Goal: Task Accomplishment & Management: Complete application form

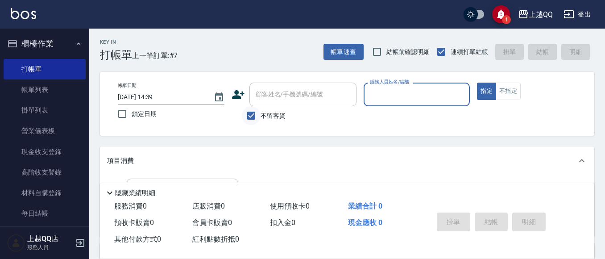
click at [254, 115] on input "不留客資" at bounding box center [251, 115] width 19 height 19
checkbox input "false"
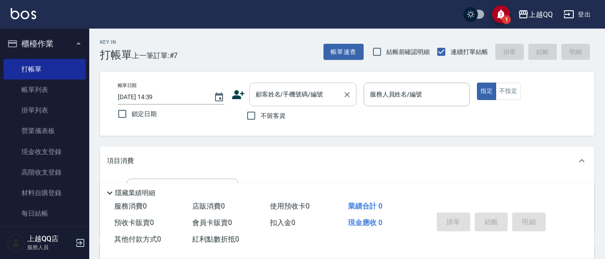
click at [260, 96] on input "顧客姓名/手機號碼/編號" at bounding box center [297, 95] width 86 height 16
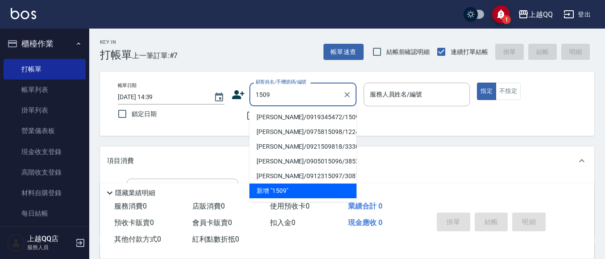
type input "[PERSON_NAME]/0919345472/1509"
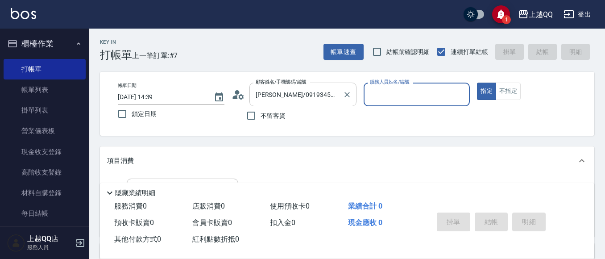
type input "[PERSON_NAME]-8"
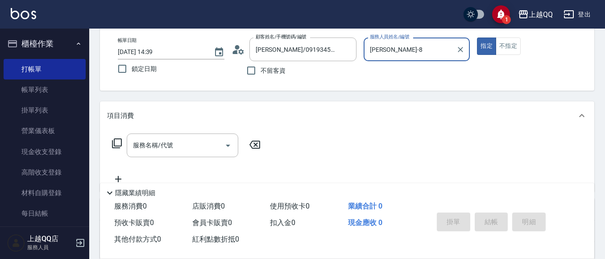
scroll to position [97, 0]
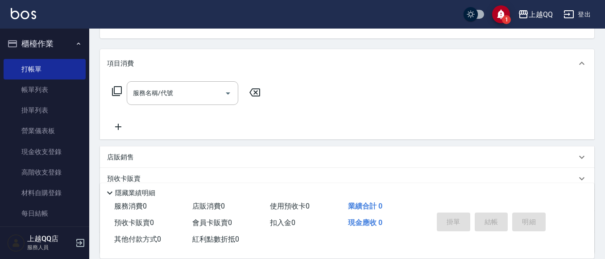
click at [115, 91] on icon at bounding box center [117, 91] width 11 height 11
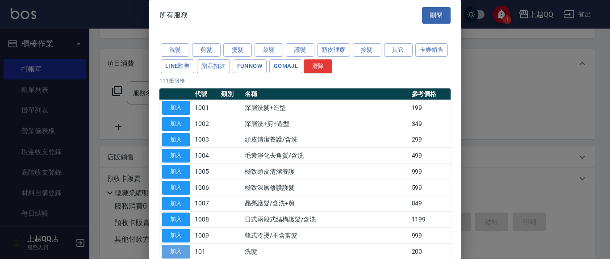
click at [176, 251] on button "加入" at bounding box center [176, 252] width 29 height 14
type input "洗髮(101)"
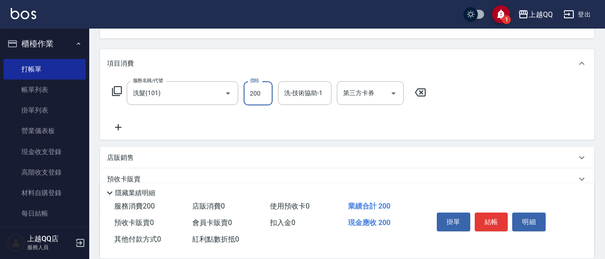
click at [267, 95] on input "200" at bounding box center [258, 93] width 29 height 24
type input "250"
click at [297, 98] on input "洗-技術協助-1" at bounding box center [305, 93] width 46 height 16
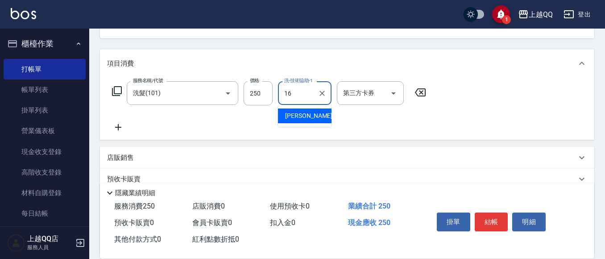
click at [305, 117] on span "[PERSON_NAME] -16" at bounding box center [313, 115] width 56 height 9
type input "[PERSON_NAME]-16"
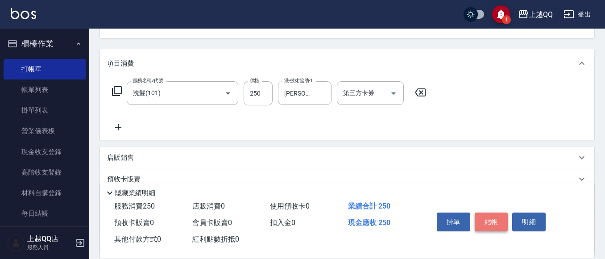
click at [488, 221] on button "結帳" at bounding box center [491, 221] width 33 height 19
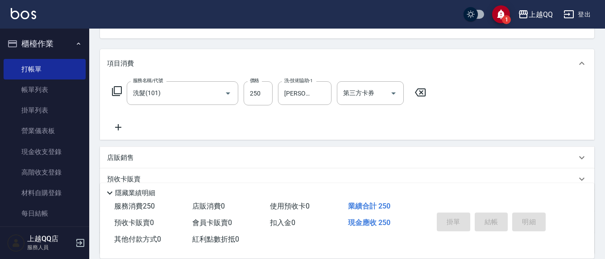
type input "[DATE] 16:05"
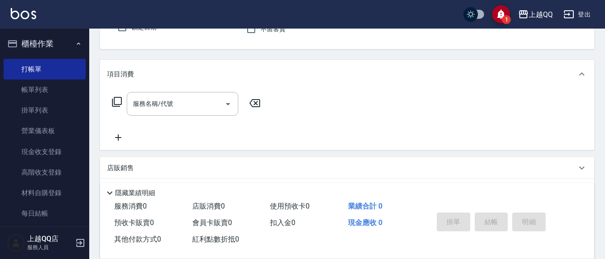
scroll to position [36, 0]
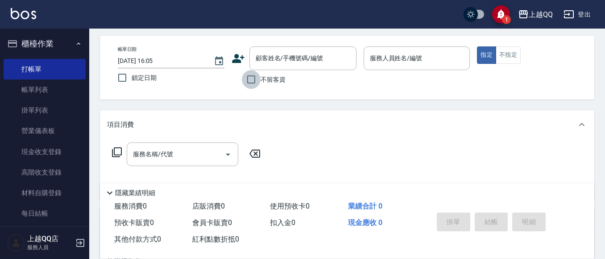
click at [254, 81] on input "不留客資" at bounding box center [251, 79] width 19 height 19
checkbox input "true"
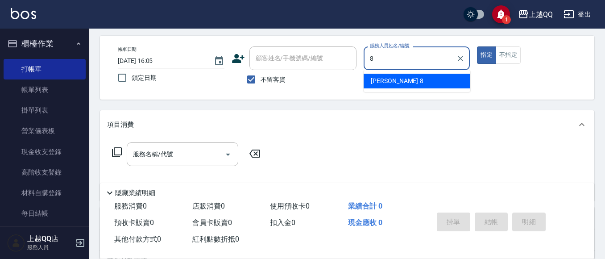
type input "8"
type button "true"
type input "[PERSON_NAME]-8"
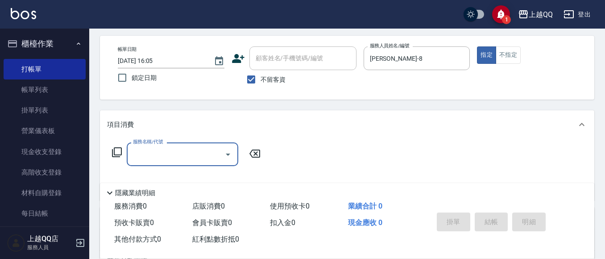
click at [114, 154] on icon at bounding box center [117, 152] width 10 height 10
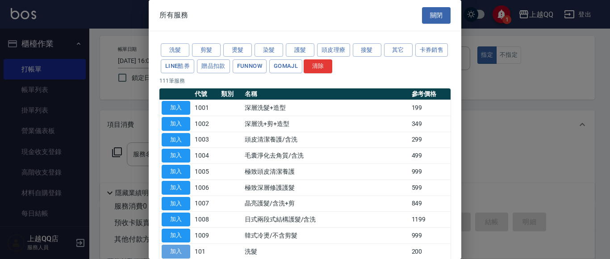
click at [176, 251] on button "加入" at bounding box center [176, 252] width 29 height 14
type input "洗髮(101)"
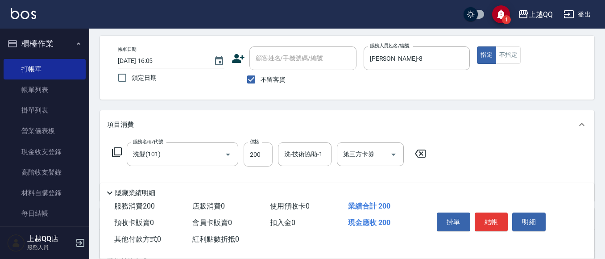
click at [264, 152] on input "200" at bounding box center [258, 154] width 29 height 24
type input "230"
click at [296, 151] on div "洗-技術協助-1 洗-技術協助-1" at bounding box center [305, 154] width 54 height 24
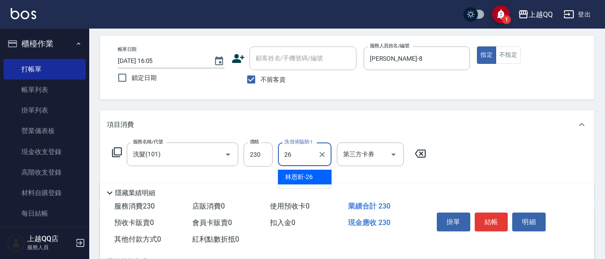
click at [305, 175] on span "[PERSON_NAME]-26" at bounding box center [299, 176] width 28 height 9
type input "林恩昕-26"
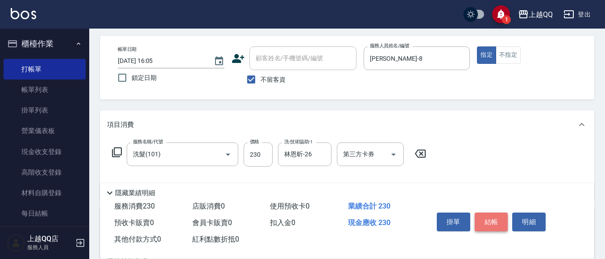
click at [492, 218] on button "結帳" at bounding box center [491, 221] width 33 height 19
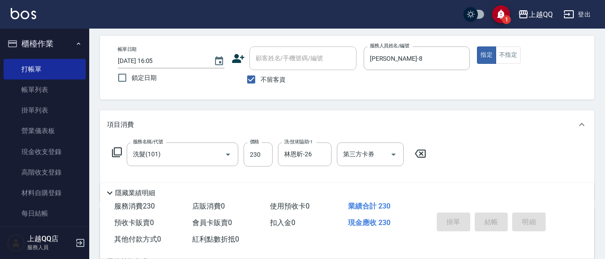
type input "[DATE] 16:06"
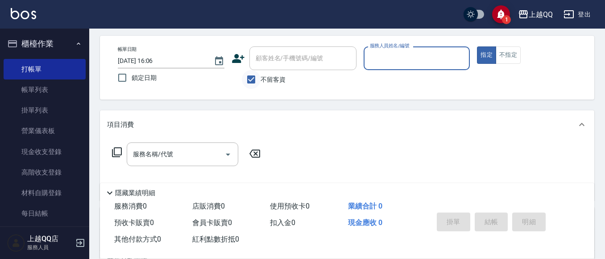
click at [253, 79] on input "不留客資" at bounding box center [251, 79] width 19 height 19
checkbox input "false"
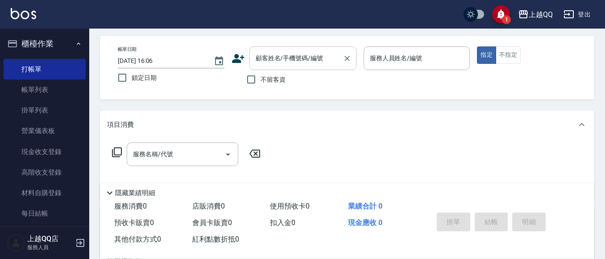
click at [266, 61] on div "顧客姓名/手機號碼/編號 顧客姓名/手機號碼/編號" at bounding box center [303, 58] width 107 height 24
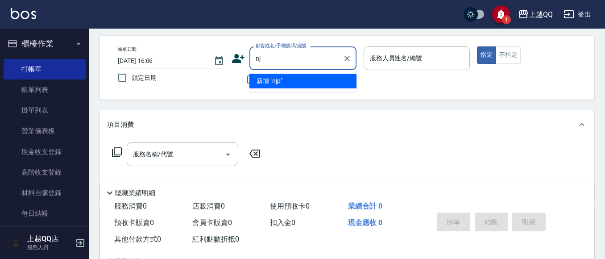
type input "n"
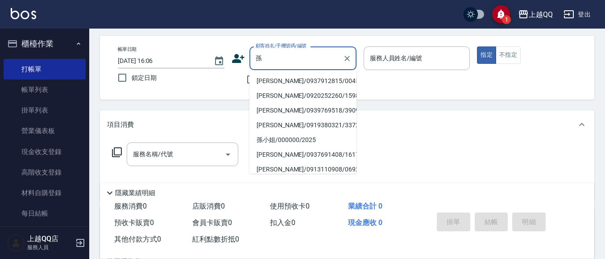
click at [284, 79] on li "[PERSON_NAME]/0937912815/0045" at bounding box center [303, 81] width 107 height 15
type input "[PERSON_NAME]/0937912815/0045"
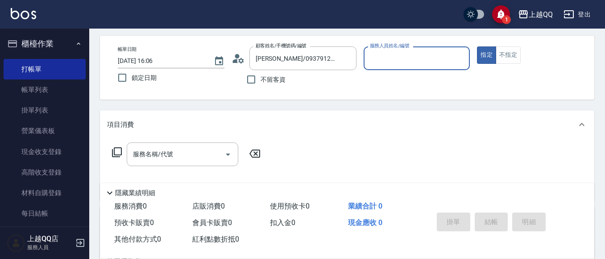
type input "佩怡-3"
click at [457, 55] on icon "Clear" at bounding box center [460, 58] width 9 height 9
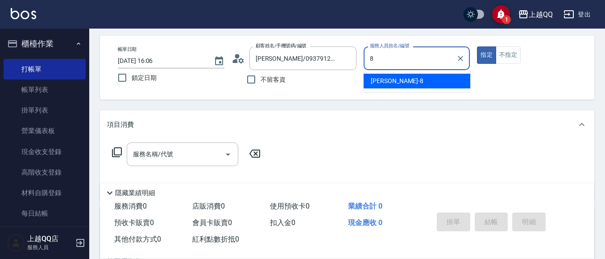
click at [435, 82] on div "[PERSON_NAME] -8" at bounding box center [417, 81] width 107 height 15
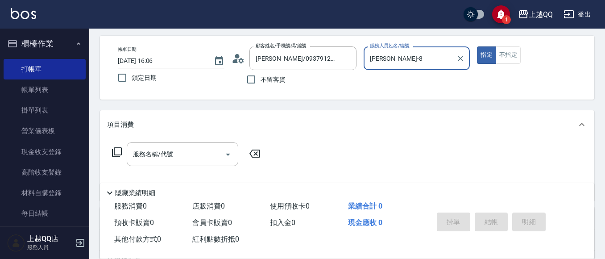
type input "[PERSON_NAME]-8"
click at [116, 150] on icon at bounding box center [117, 152] width 11 height 11
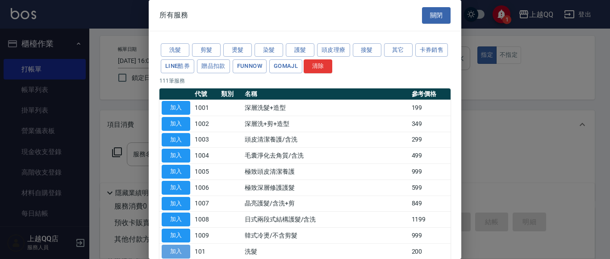
click at [174, 252] on button "加入" at bounding box center [176, 252] width 29 height 14
type input "洗髮(101)"
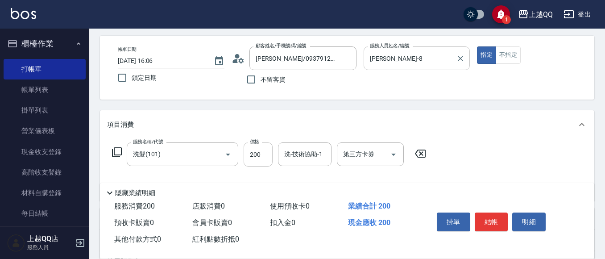
click at [268, 158] on input "200" at bounding box center [258, 154] width 29 height 24
type input "230"
click at [307, 157] on input "洗-技術協助-1" at bounding box center [305, 154] width 46 height 16
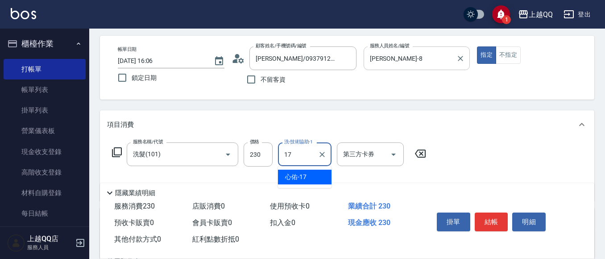
click at [307, 172] on div "心佑 -17" at bounding box center [305, 177] width 54 height 15
type input "心佑-17"
click at [487, 217] on button "結帳" at bounding box center [491, 221] width 33 height 19
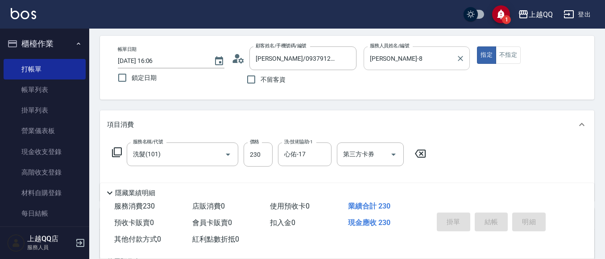
type input "[DATE] 16:07"
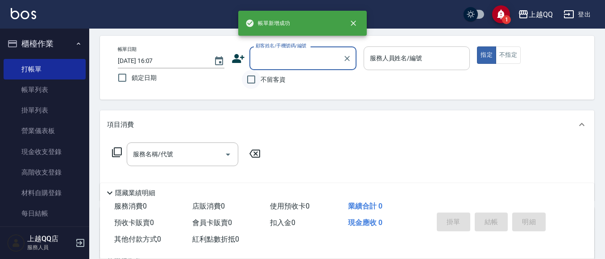
click at [247, 81] on input "不留客資" at bounding box center [251, 79] width 19 height 19
checkbox input "true"
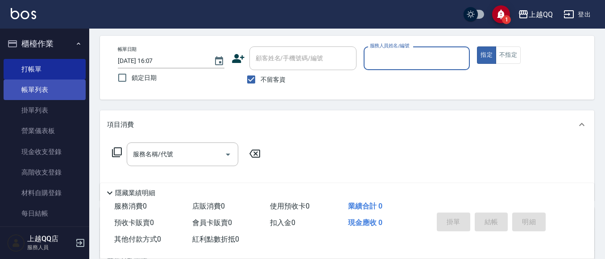
click at [46, 92] on link "帳單列表" at bounding box center [45, 89] width 82 height 21
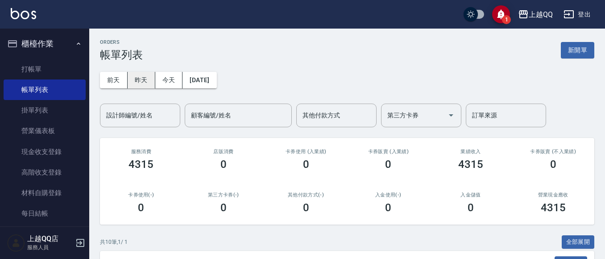
click at [136, 74] on button "昨天" at bounding box center [142, 80] width 28 height 17
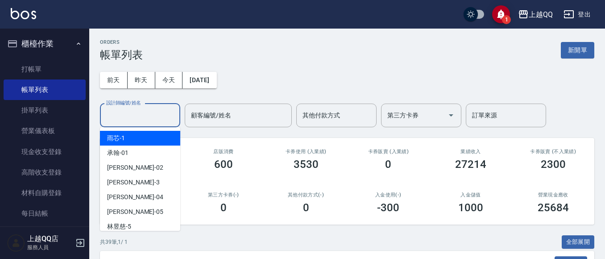
click at [154, 112] on input "設計師編號/姓名" at bounding box center [140, 116] width 72 height 16
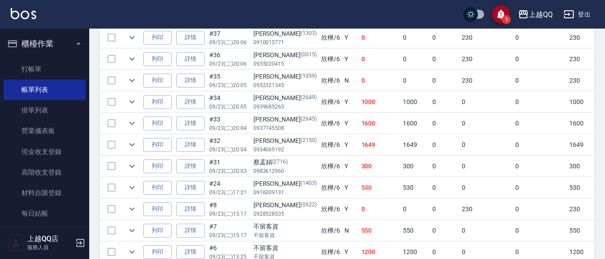
scroll to position [357, 0]
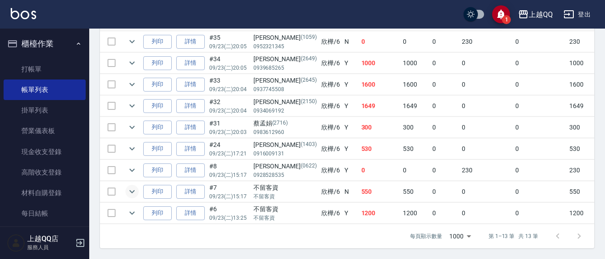
type input "欣樺-6"
click at [133, 188] on icon "expand row" at bounding box center [132, 191] width 11 height 11
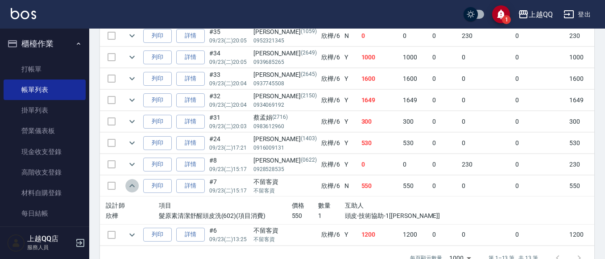
click at [133, 188] on icon "expand row" at bounding box center [132, 185] width 11 height 11
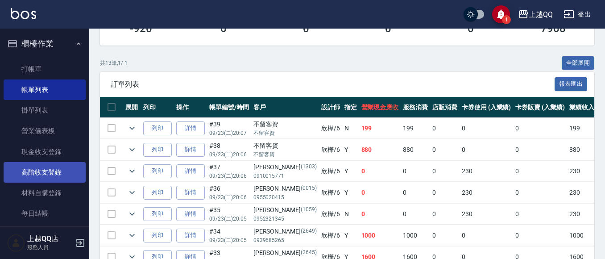
scroll to position [179, 0]
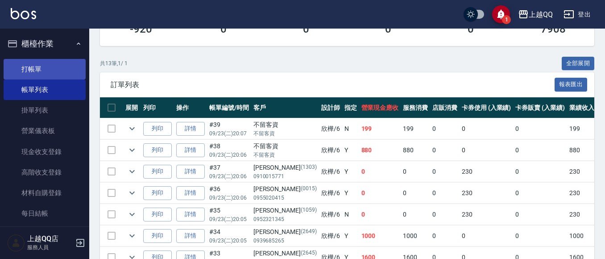
click at [50, 71] on link "打帳單" at bounding box center [45, 69] width 82 height 21
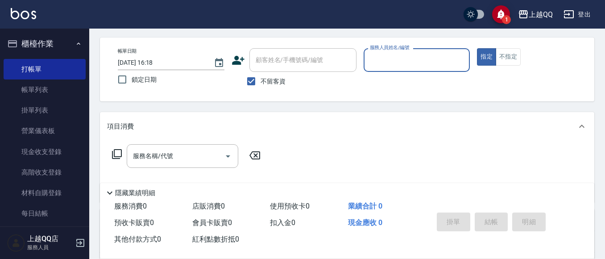
scroll to position [45, 0]
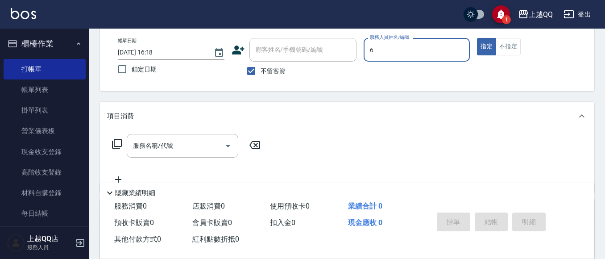
type input "6"
type button "true"
type input "欣樺-6"
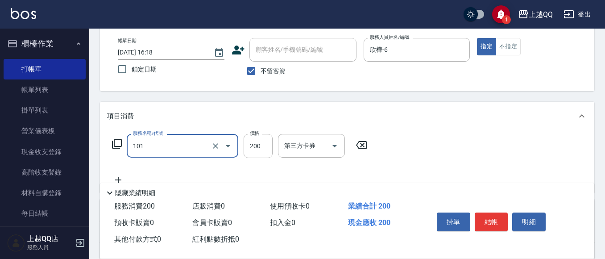
type input "洗髮(101)"
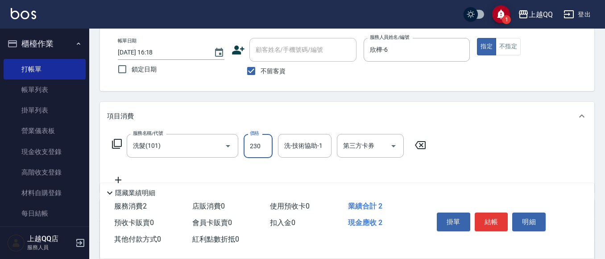
type input "230"
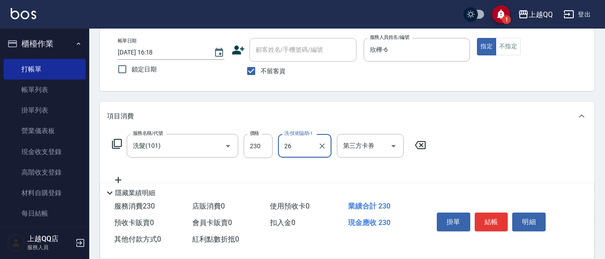
type input "林恩昕-26"
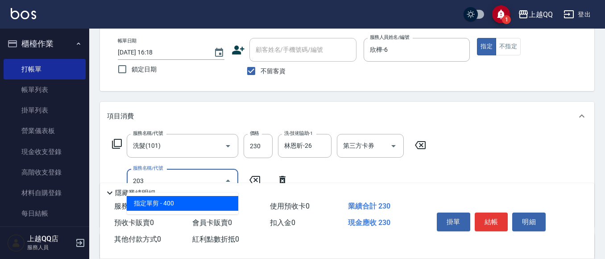
type input "指定單剪(203)"
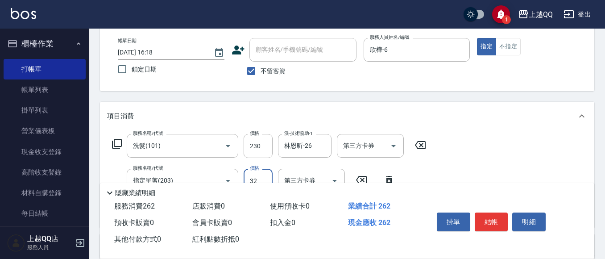
type input "320"
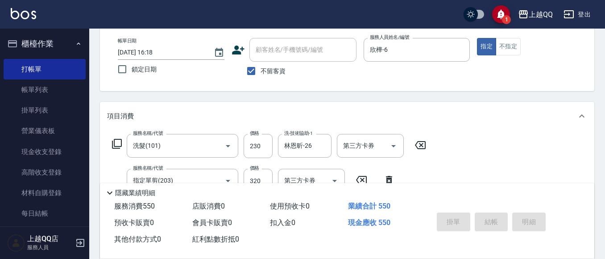
type input "[DATE] 16:19"
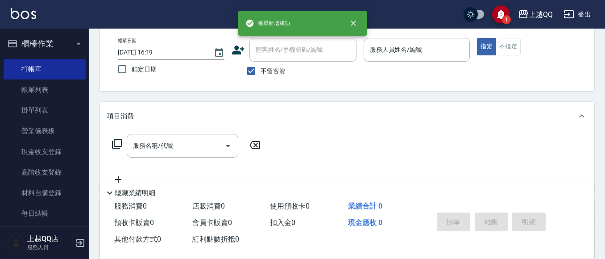
drag, startPoint x: 266, startPoint y: 76, endPoint x: 279, endPoint y: 56, distance: 23.9
click at [268, 74] on label "不留客資" at bounding box center [264, 71] width 44 height 19
click at [261, 74] on input "不留客資" at bounding box center [251, 71] width 19 height 19
checkbox input "false"
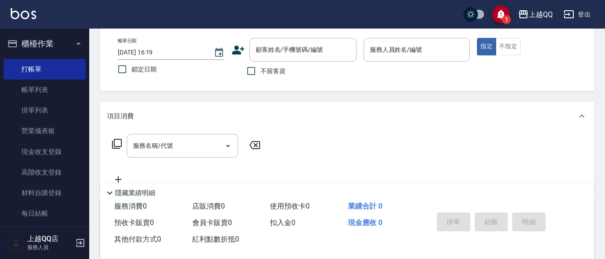
drag, startPoint x: 279, startPoint y: 56, endPoint x: 294, endPoint y: 19, distance: 39.8
click at [283, 54] on input "顧客姓名/手機號碼/編號" at bounding box center [297, 50] width 86 height 16
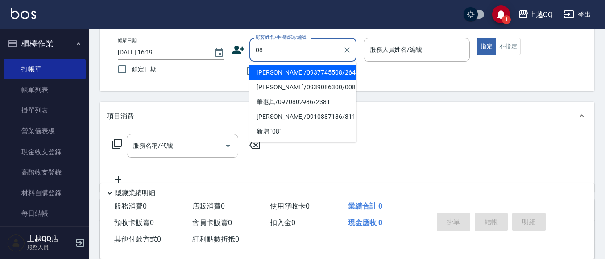
type input "0"
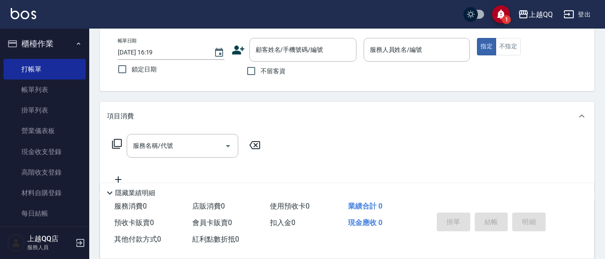
drag, startPoint x: 224, startPoint y: 79, endPoint x: 228, endPoint y: 76, distance: 5.1
click at [225, 78] on div "帳單日期 [DATE] 16:19 鎖定日期 顧客姓名/手機號碼/編號 顧客姓名/手機號碼/編號 不留客資 服務人員姓名/編號 服務人員姓名/編號 指定 不指定" at bounding box center [347, 59] width 473 height 42
drag, startPoint x: 245, startPoint y: 82, endPoint x: 276, endPoint y: 64, distance: 35.8
click at [250, 79] on div "帳單日期 [DATE] 16:19 鎖定日期 顧客姓名/手機號碼/編號 顧客姓名/手機號碼/編號 不留客資 服務人員姓名/編號 服務人員姓名/編號 指定 不指定" at bounding box center [347, 59] width 495 height 64
drag, startPoint x: 266, startPoint y: 70, endPoint x: 444, endPoint y: 58, distance: 178.0
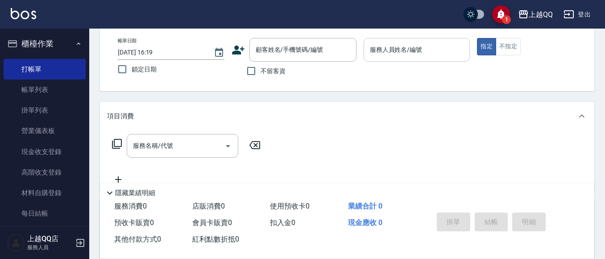
click at [267, 70] on span "不留客資" at bounding box center [273, 71] width 25 height 9
click at [261, 70] on input "不留客資" at bounding box center [251, 71] width 19 height 19
checkbox input "true"
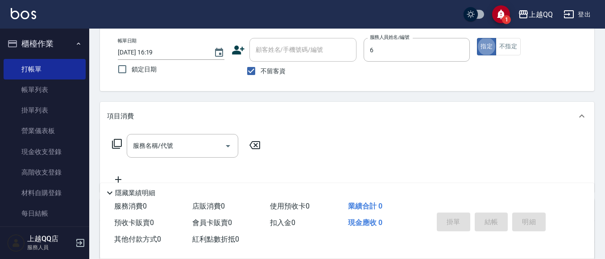
type input "欣樺-6"
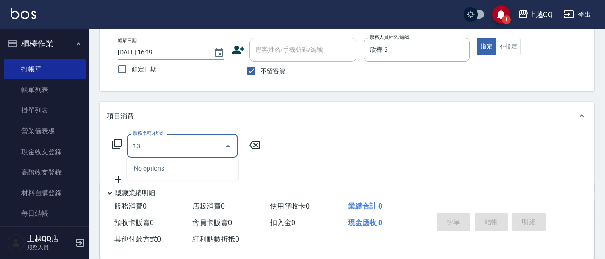
type input "1"
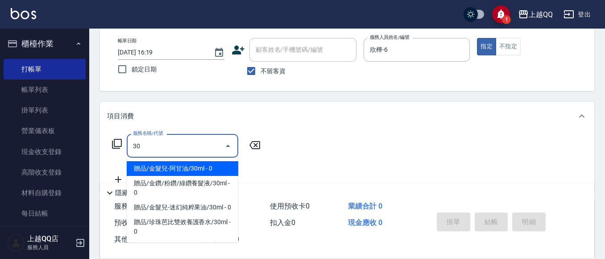
type input "3"
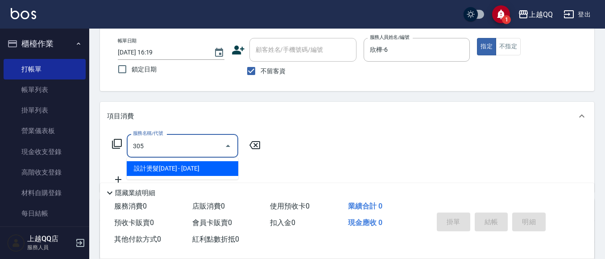
type input "設計燙髮1600(305)"
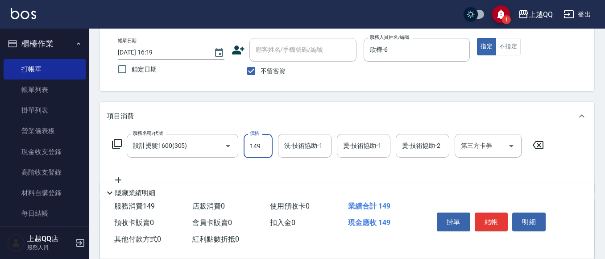
type input "1499"
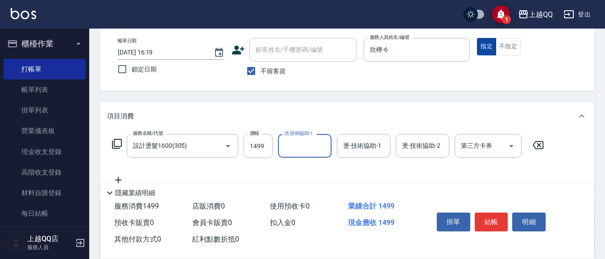
scroll to position [89, 0]
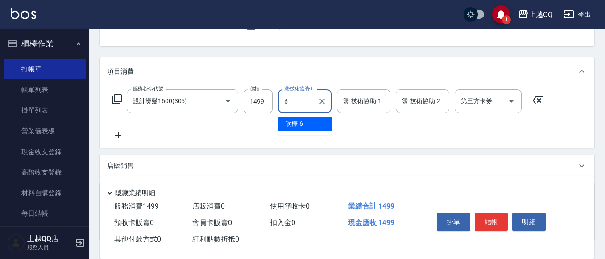
type input "欣樺-6"
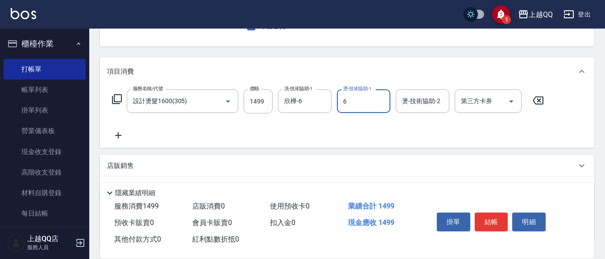
type input "欣樺-6"
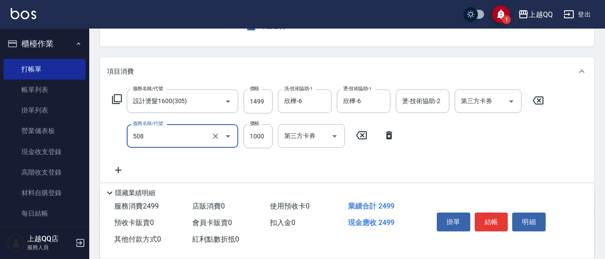
type input "PH.5髪療重建護髮(508)"
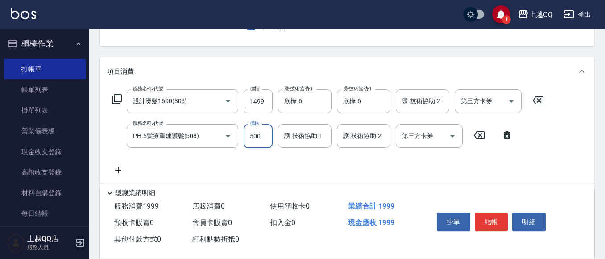
type input "500"
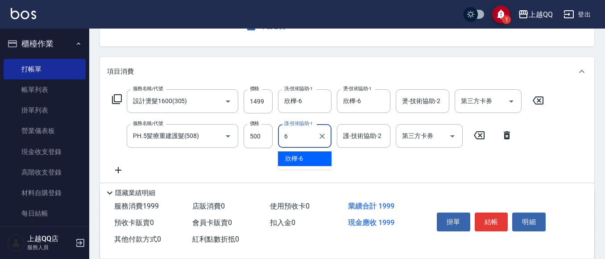
type input "欣樺-6"
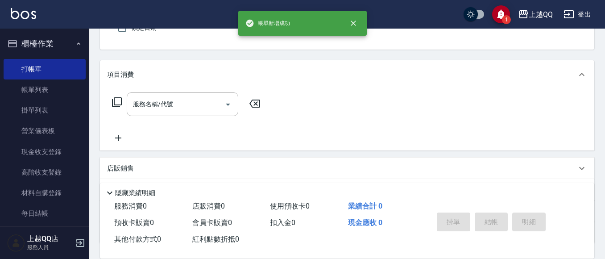
scroll to position [42, 0]
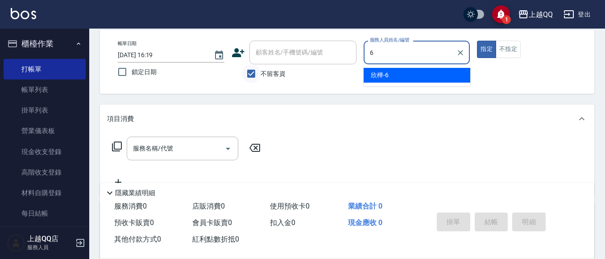
type input "6"
drag, startPoint x: 255, startPoint y: 72, endPoint x: 287, endPoint y: 52, distance: 36.9
click at [256, 71] on input "不留客資" at bounding box center [251, 73] width 19 height 19
checkbox input "false"
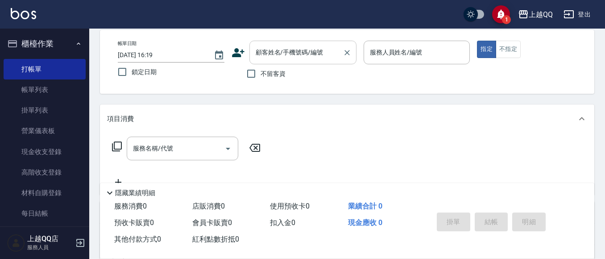
click at [287, 51] on input "顧客姓名/手機號碼/編號" at bounding box center [297, 53] width 86 height 16
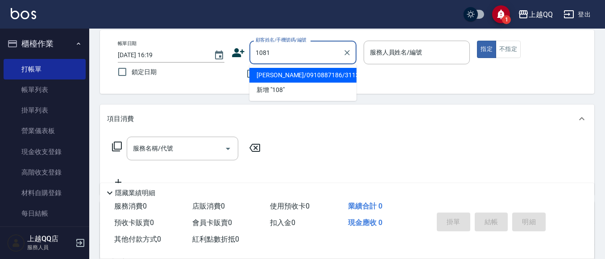
type input "1081"
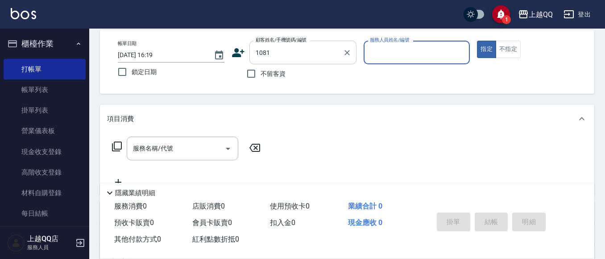
click at [477, 41] on button "指定" at bounding box center [486, 49] width 19 height 17
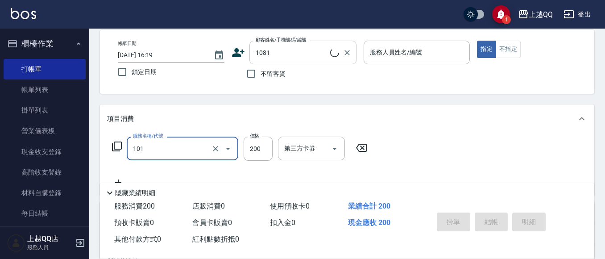
type input "101"
type input "[PERSON_NAME]/0988603336/1081"
type input "洗髮(101)"
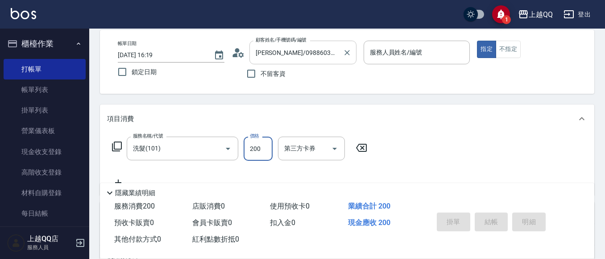
type input "2"
type input "欣樺-6"
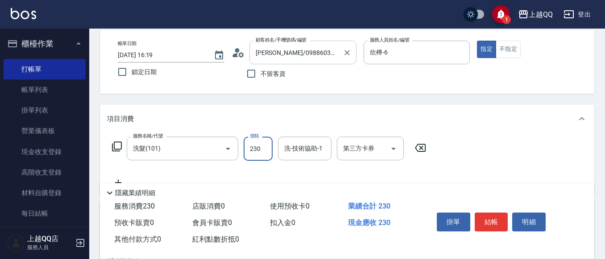
type input "230"
type input "1"
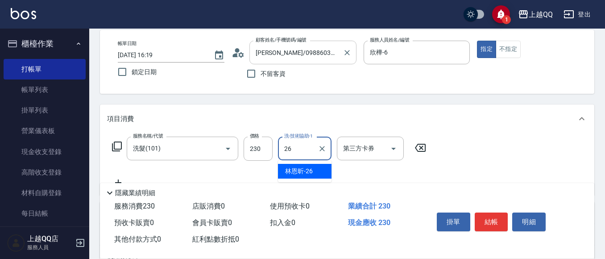
type input "林恩昕-26"
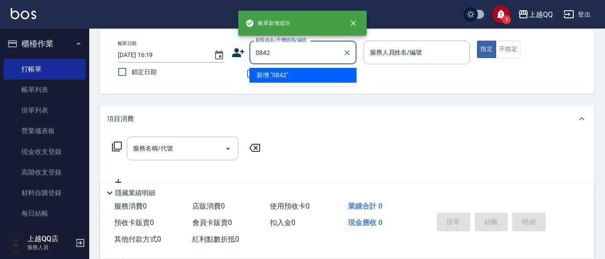
type input "0842"
click at [477, 41] on button "指定" at bounding box center [486, 49] width 19 height 17
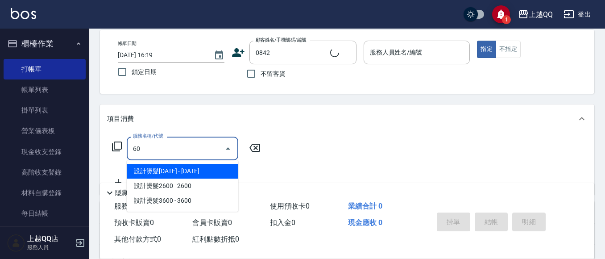
type input "601"
type input "[PERSON_NAME]/0988535063/0842"
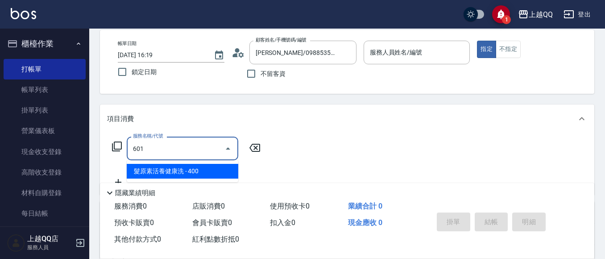
type input "欣樺-6"
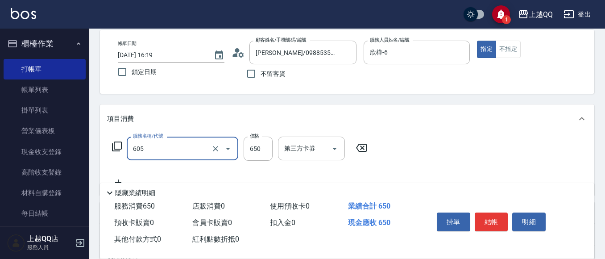
type input "[PERSON_NAME]頭皮冰鎮舒活洗髮(605)"
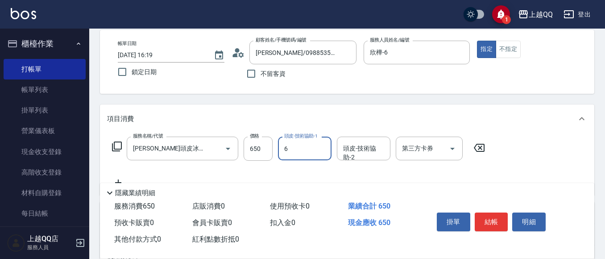
type input "欣樺-6"
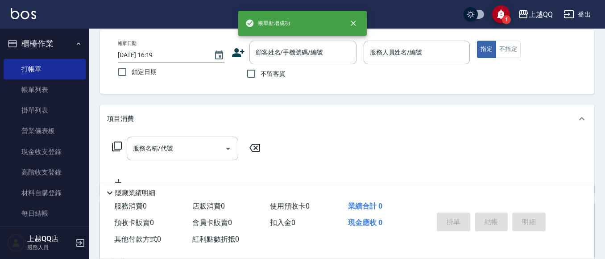
click at [265, 76] on span "不留客資" at bounding box center [273, 73] width 25 height 9
click at [261, 76] on input "不留客資" at bounding box center [251, 73] width 19 height 19
checkbox input "true"
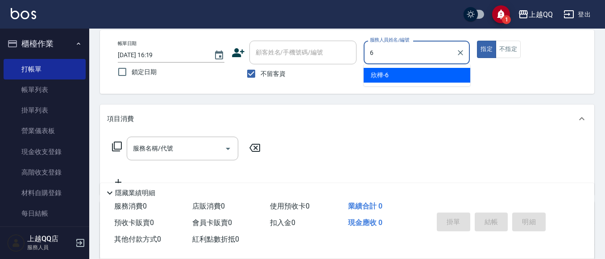
type input "欣樺-6"
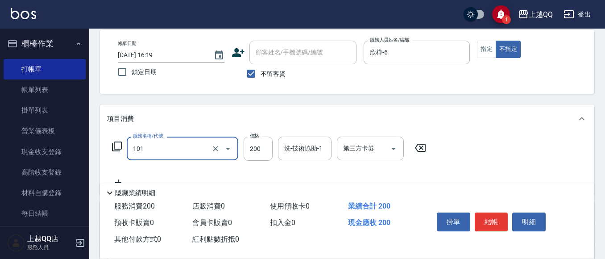
type input "洗髮(101)"
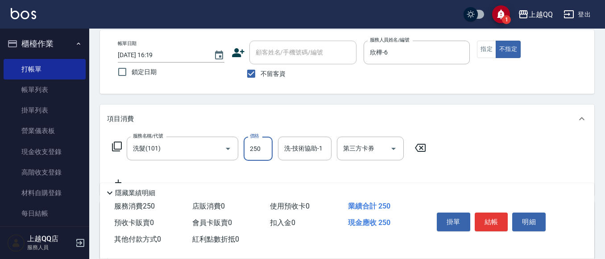
type input "250"
type input "2"
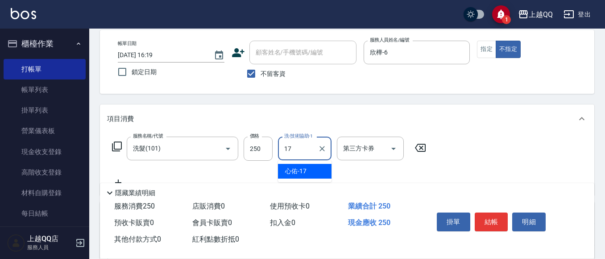
type input "心佑-17"
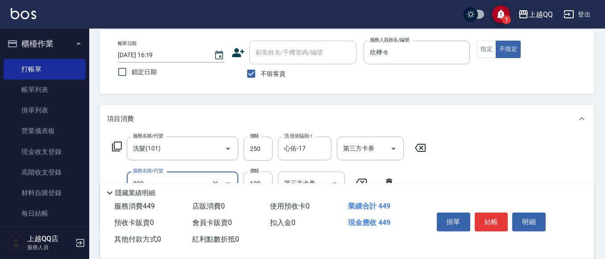
type input "不指定單剪(202)"
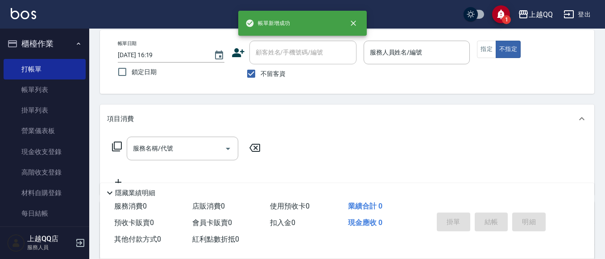
drag, startPoint x: 261, startPoint y: 73, endPoint x: 273, endPoint y: 61, distance: 17.4
click at [263, 71] on span "不留客資" at bounding box center [273, 73] width 25 height 9
click at [261, 71] on input "不留客資" at bounding box center [251, 73] width 19 height 19
checkbox input "false"
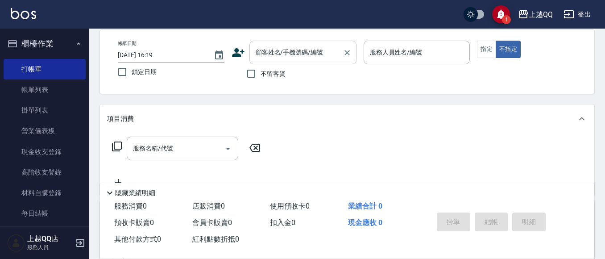
drag, startPoint x: 279, startPoint y: 52, endPoint x: 280, endPoint y: 1, distance: 50.9
click at [280, 51] on div "顧客姓名/手機號碼/編號 顧客姓名/手機號碼/編號" at bounding box center [303, 53] width 107 height 24
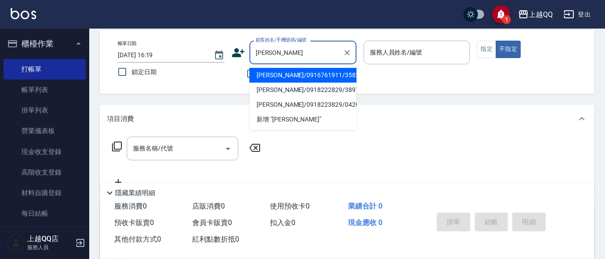
click at [314, 79] on li "[PERSON_NAME]/0916761911/3582" at bounding box center [303, 75] width 107 height 15
type input "[PERSON_NAME]/0916761911/3582"
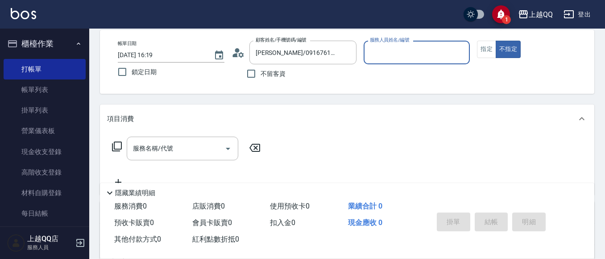
click at [496, 41] on button "不指定" at bounding box center [508, 49] width 25 height 17
type button "false"
type input "欣樺-6"
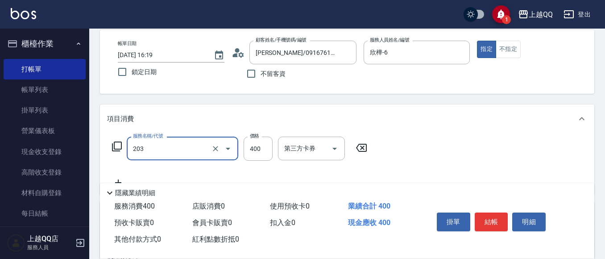
type input "203"
type input "3"
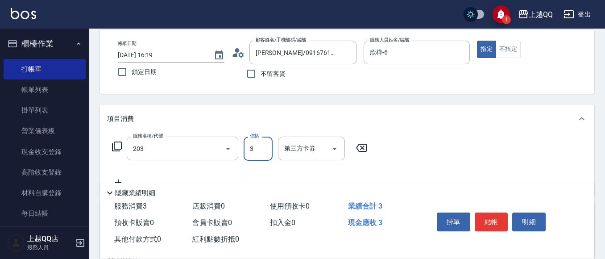
type input "指定單剪(203)"
type input "320"
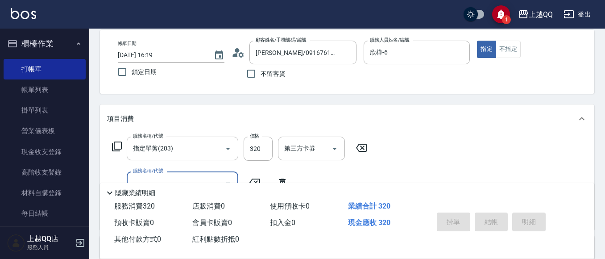
type input "[DATE] 16:20"
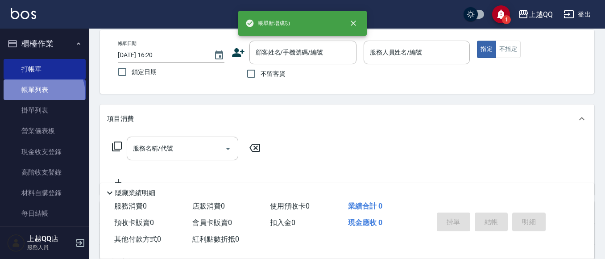
click at [43, 93] on link "帳單列表" at bounding box center [45, 89] width 82 height 21
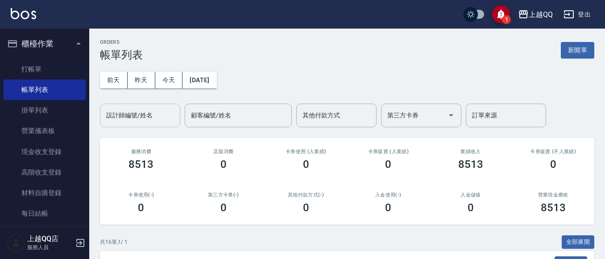
drag, startPoint x: 148, startPoint y: 125, endPoint x: 148, endPoint y: 114, distance: 11.2
click at [150, 119] on div "設計師編號/姓名" at bounding box center [140, 116] width 80 height 24
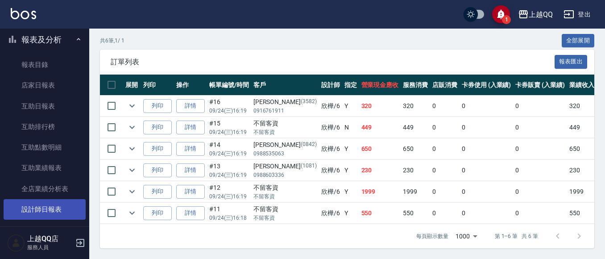
scroll to position [312, 0]
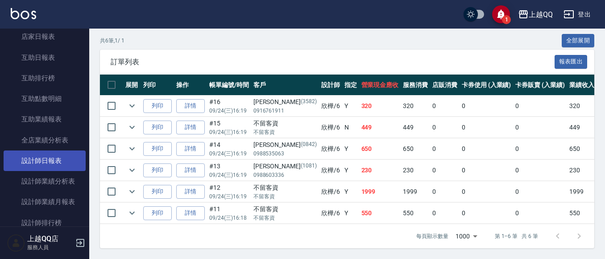
type input "欣樺-6"
click at [38, 161] on link "設計師日報表" at bounding box center [45, 160] width 82 height 21
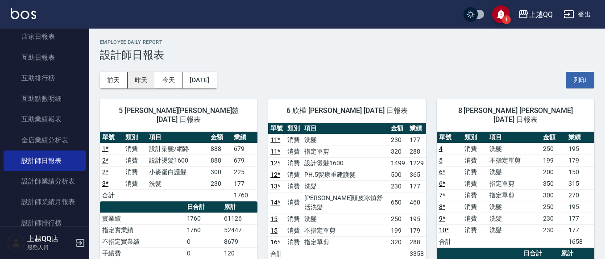
click at [138, 81] on button "昨天" at bounding box center [142, 80] width 28 height 17
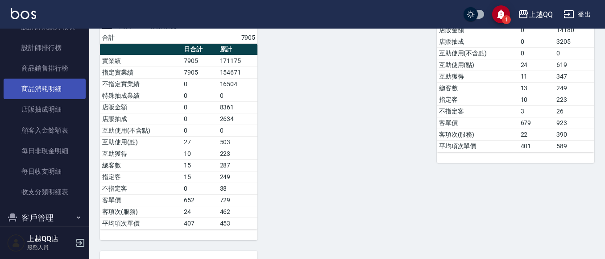
scroll to position [435, 0]
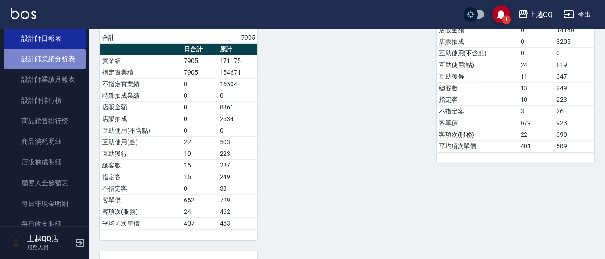
click at [66, 59] on link "設計師業績分析表" at bounding box center [45, 59] width 82 height 21
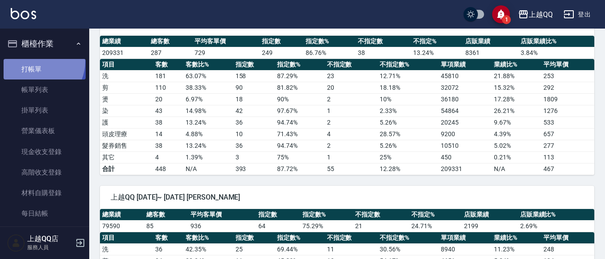
click at [37, 61] on link "打帳單" at bounding box center [45, 69] width 82 height 21
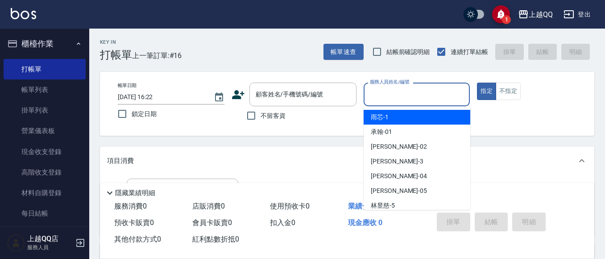
click at [391, 93] on input "服務人員姓名/編號" at bounding box center [417, 95] width 99 height 16
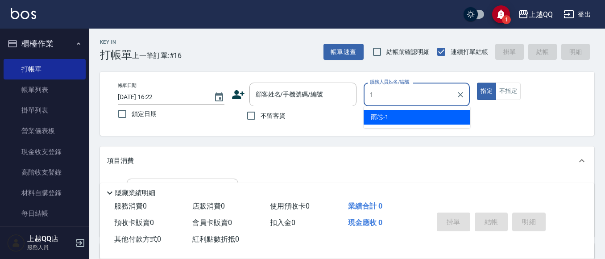
type input "1"
type button "true"
type input "雨芯-1"
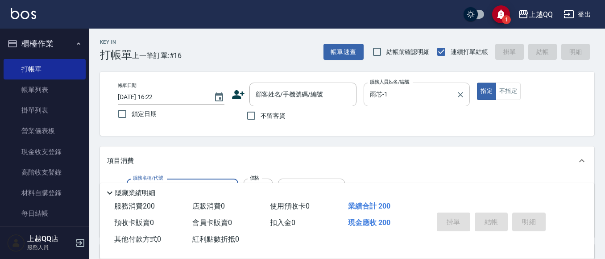
type input "洗髮(101)"
type input "250"
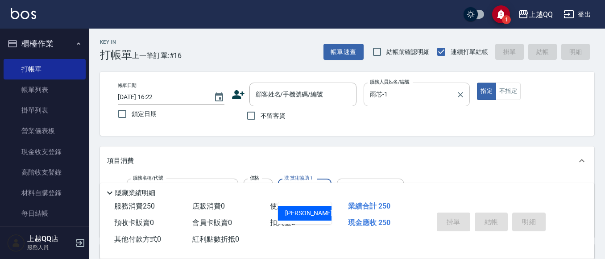
type input "[PERSON_NAME]-16"
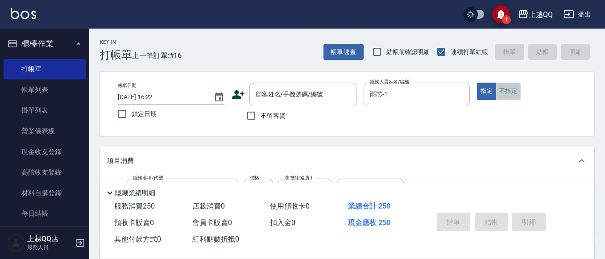
click at [513, 87] on button "不指定" at bounding box center [508, 91] width 25 height 17
click at [251, 118] on input "不留客資" at bounding box center [251, 115] width 19 height 19
checkbox input "true"
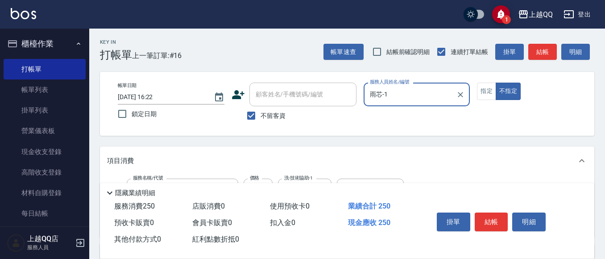
scroll to position [45, 0]
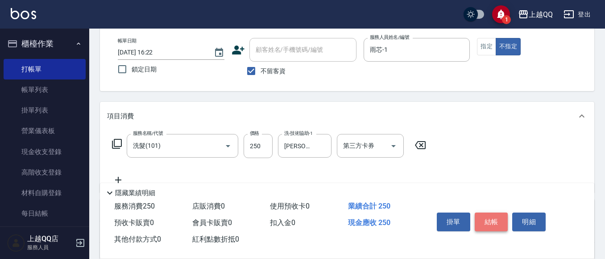
click at [496, 221] on button "結帳" at bounding box center [491, 221] width 33 height 19
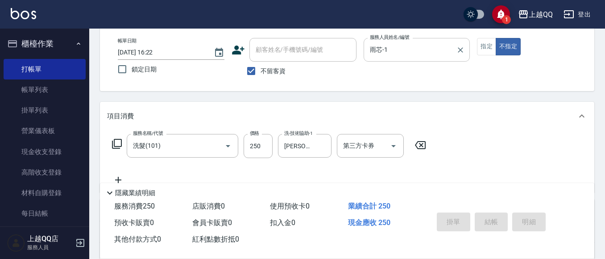
type input "[DATE] 16:34"
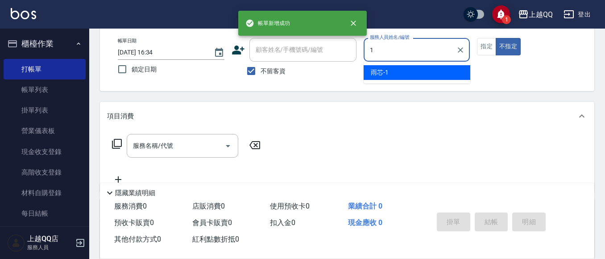
type input "雨芯-1"
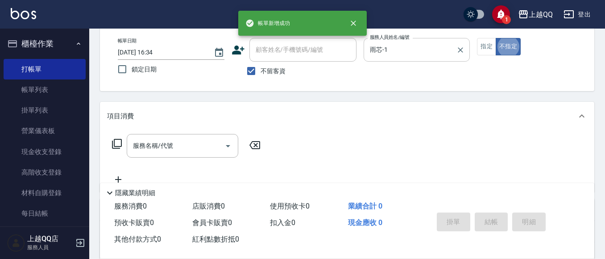
type button "false"
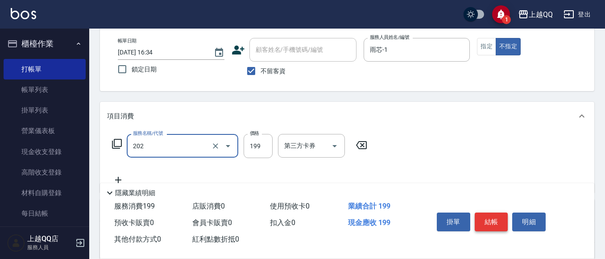
type input "不指定單剪(202)"
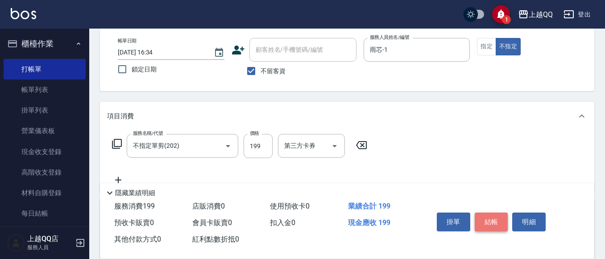
click at [492, 219] on button "結帳" at bounding box center [491, 221] width 33 height 19
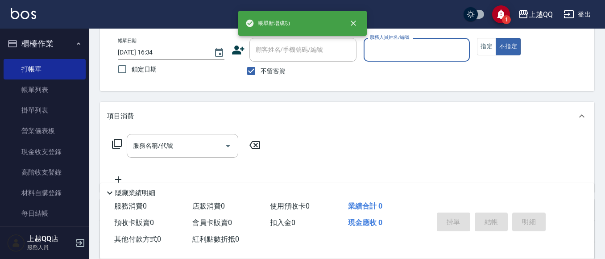
click at [404, 48] on input "服務人員姓名/編號" at bounding box center [417, 50] width 99 height 16
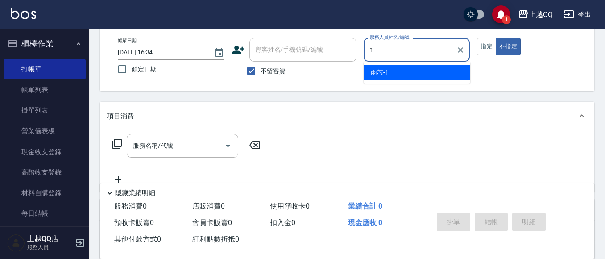
type input "雨芯-1"
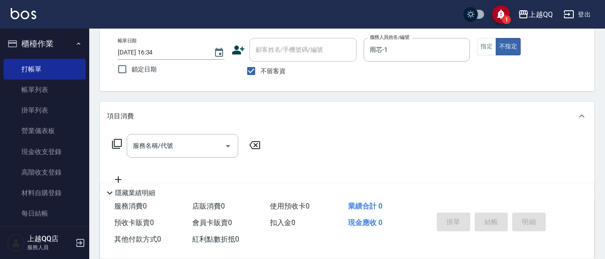
click at [118, 145] on icon at bounding box center [117, 143] width 11 height 11
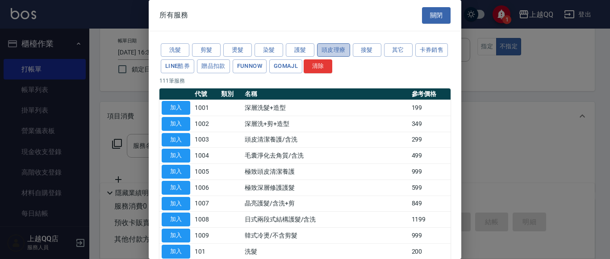
click at [326, 46] on button "頭皮理療" at bounding box center [333, 50] width 33 height 14
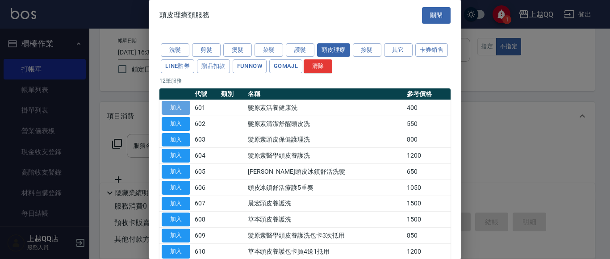
click at [187, 111] on button "加入" at bounding box center [176, 108] width 29 height 14
type input "髮原素活養健康洗(601)"
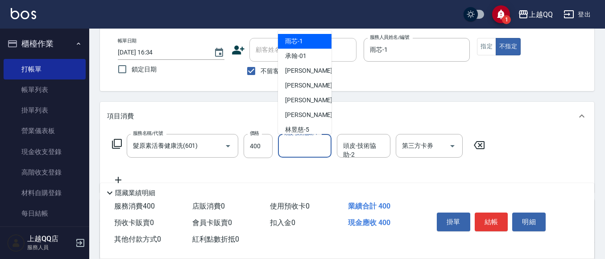
click at [305, 153] on input "頭皮-技術協助-1" at bounding box center [305, 146] width 46 height 16
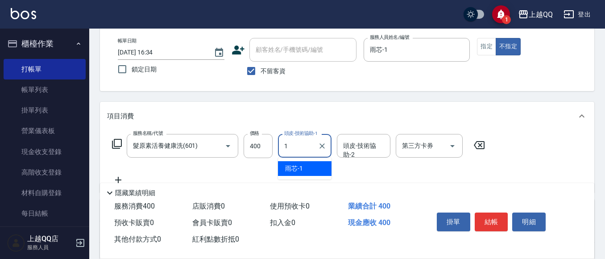
type input "雨芯-1"
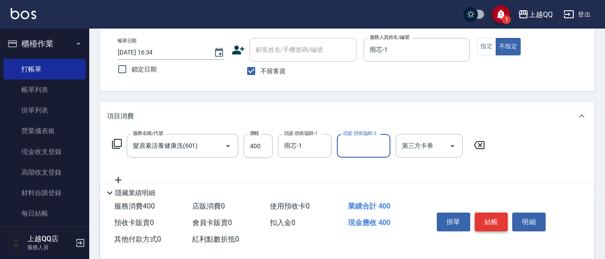
click at [500, 219] on button "結帳" at bounding box center [491, 221] width 33 height 19
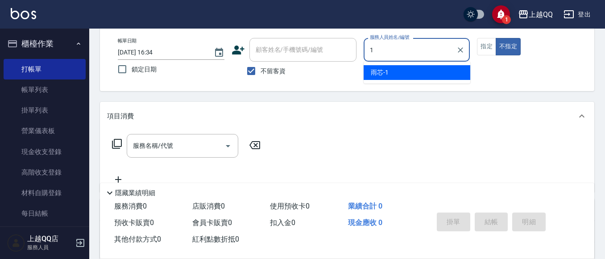
type input "雨芯-1"
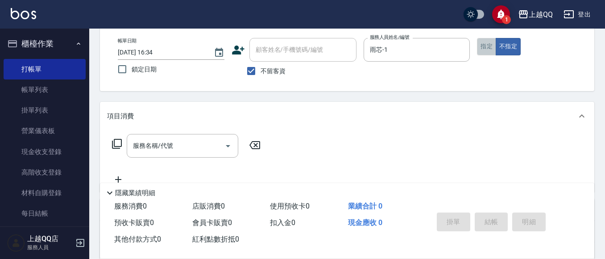
click at [481, 42] on button "指定" at bounding box center [486, 46] width 19 height 17
click at [115, 146] on icon at bounding box center [117, 143] width 11 height 11
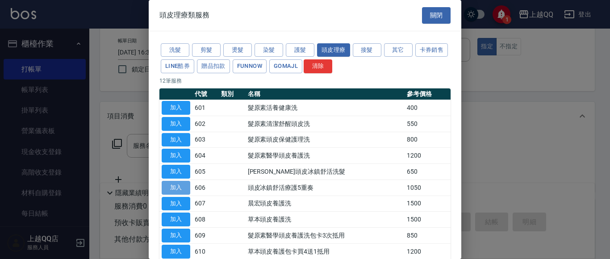
click at [175, 189] on button "加入" at bounding box center [176, 188] width 29 height 14
type input "頭皮冰鎮舒活療護5重奏(606)"
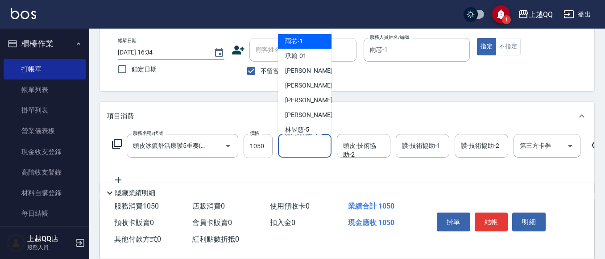
click at [312, 147] on input "頭皮-技術協助-1" at bounding box center [305, 146] width 46 height 16
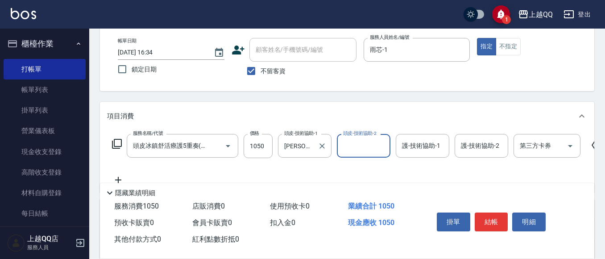
click at [298, 133] on label "頭皮-技術協助-1" at bounding box center [300, 133] width 33 height 7
click at [298, 138] on input "[PERSON_NAME]-28" at bounding box center [298, 146] width 32 height 16
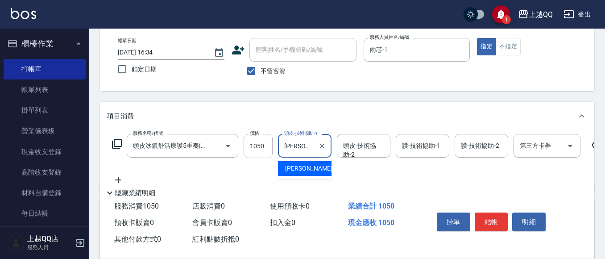
type input "蔡"
type input "[PERSON_NAME]-25"
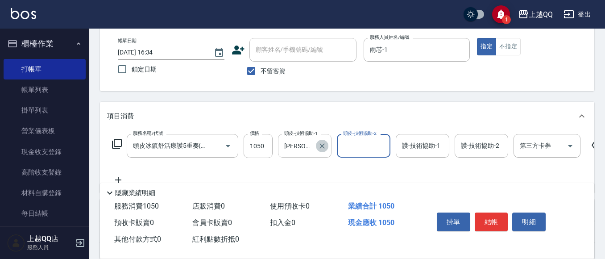
click at [323, 147] on icon "Clear" at bounding box center [322, 146] width 9 height 9
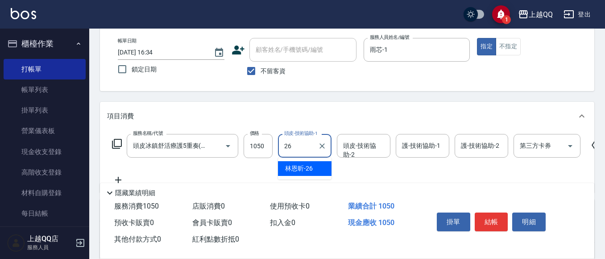
type input "林恩昕-26"
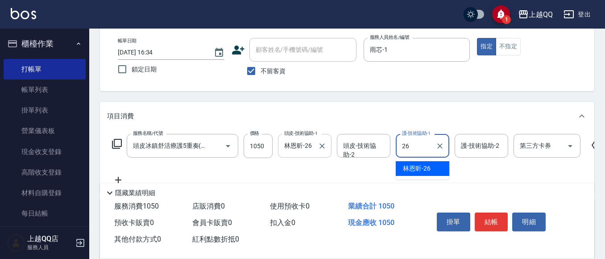
type input "林恩昕-26"
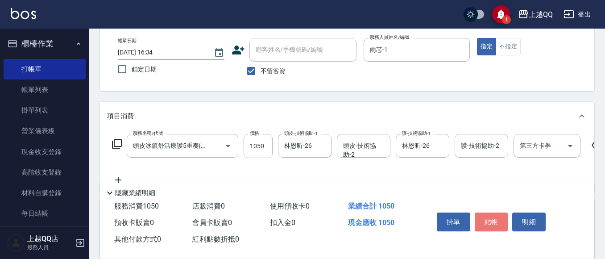
drag, startPoint x: 488, startPoint y: 218, endPoint x: 483, endPoint y: 196, distance: 22.0
click at [488, 218] on button "結帳" at bounding box center [491, 221] width 33 height 19
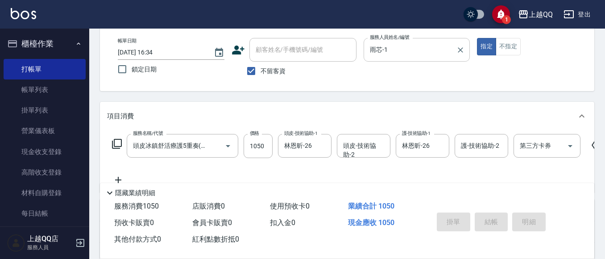
type input "[DATE] 16:48"
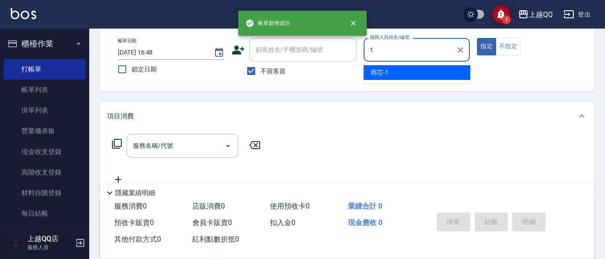
type input "雨芯-1"
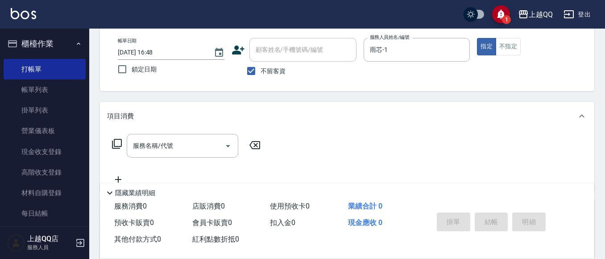
click at [117, 143] on icon at bounding box center [117, 143] width 11 height 11
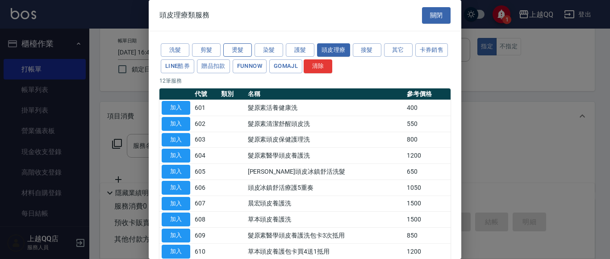
click at [243, 48] on button "燙髮" at bounding box center [237, 50] width 29 height 14
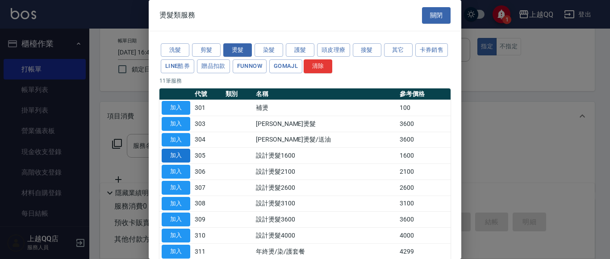
click at [179, 158] on button "加入" at bounding box center [176, 156] width 29 height 14
type input "設計燙髮1600(305)"
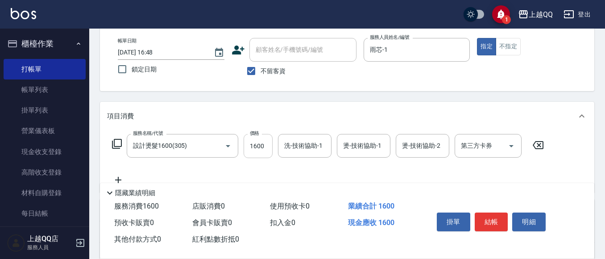
click at [267, 145] on input "1600" at bounding box center [258, 146] width 29 height 24
type input "999"
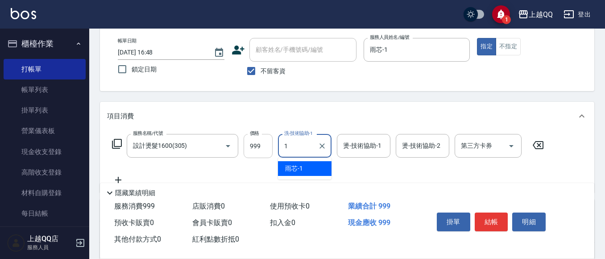
type input "雨芯-1"
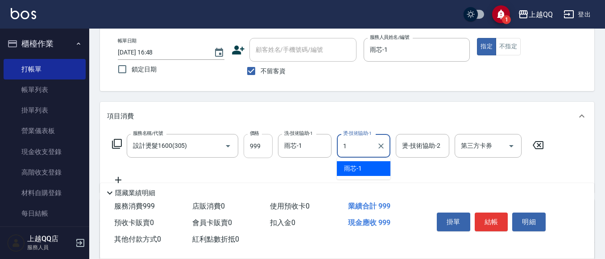
type input "雨芯-1"
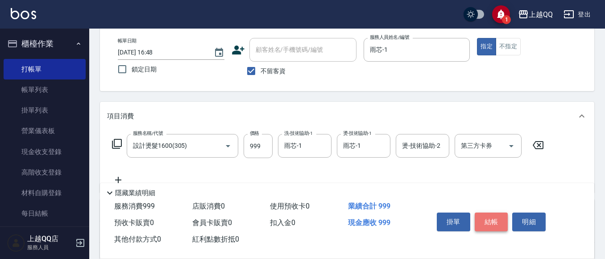
click at [481, 212] on button "結帳" at bounding box center [491, 221] width 33 height 19
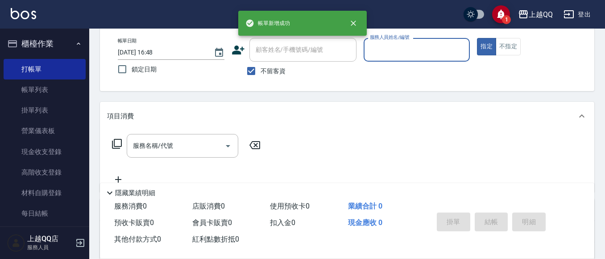
scroll to position [0, 0]
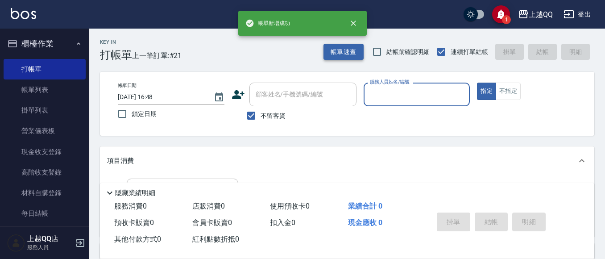
click at [352, 58] on button "帳單速查" at bounding box center [344, 52] width 40 height 17
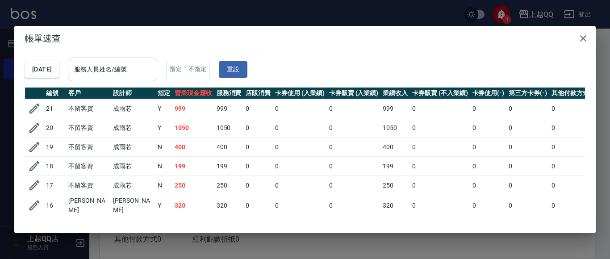
click at [153, 70] on input "服務人員姓名/編號" at bounding box center [112, 70] width 81 height 16
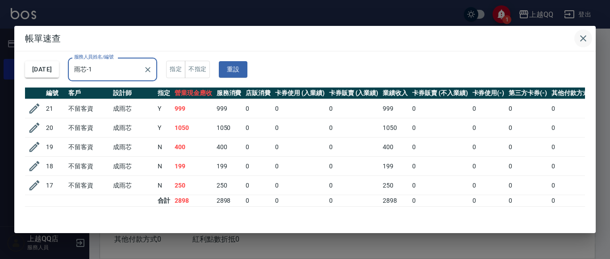
type input "雨芯-1"
click at [587, 39] on icon "button" at bounding box center [583, 38] width 11 height 11
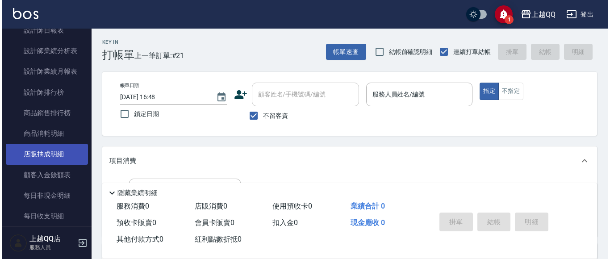
scroll to position [446, 0]
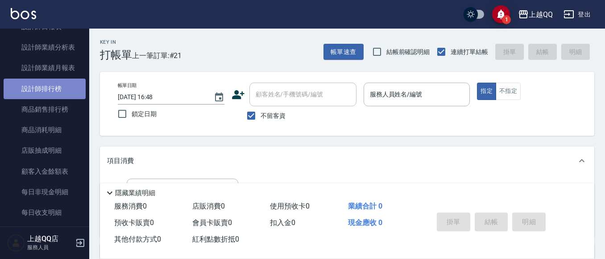
click at [68, 89] on link "設計師排行榜" at bounding box center [45, 89] width 82 height 21
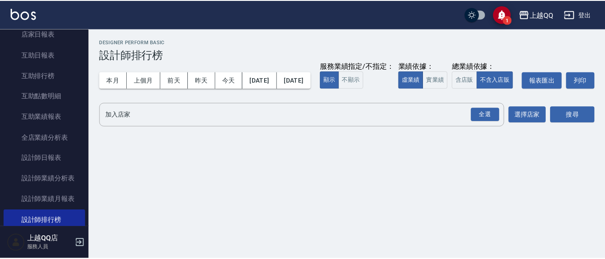
scroll to position [312, 0]
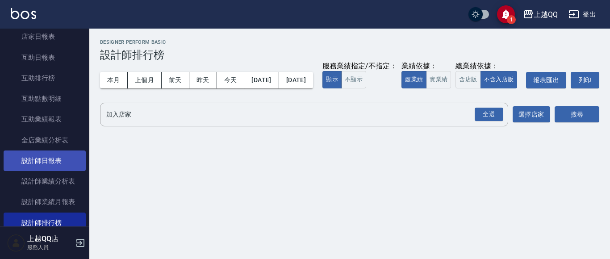
click at [44, 158] on link "設計師日報表" at bounding box center [45, 160] width 82 height 21
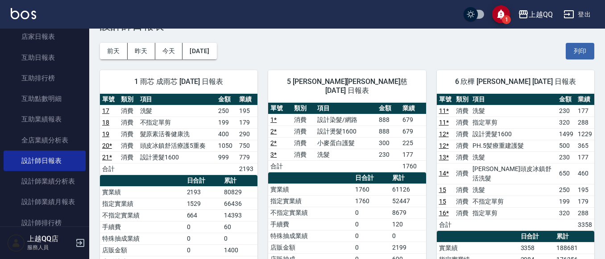
scroll to position [45, 0]
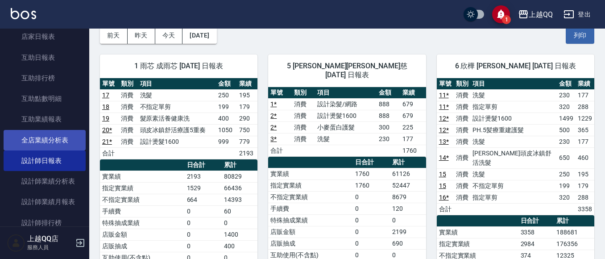
click at [57, 142] on link "全店業績分析表" at bounding box center [45, 140] width 82 height 21
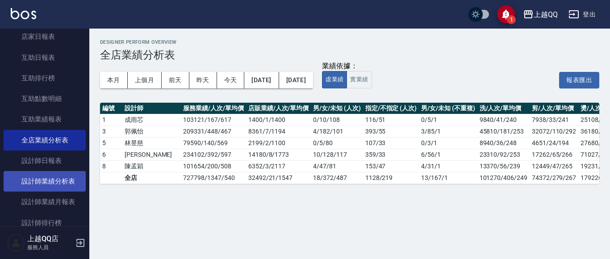
click at [62, 177] on link "設計師業績分析表" at bounding box center [45, 181] width 82 height 21
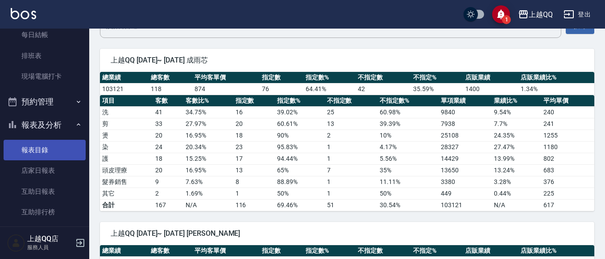
scroll to position [402, 0]
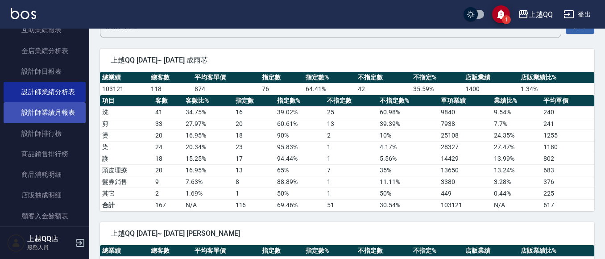
click at [60, 110] on link "設計師業績月報表" at bounding box center [45, 112] width 82 height 21
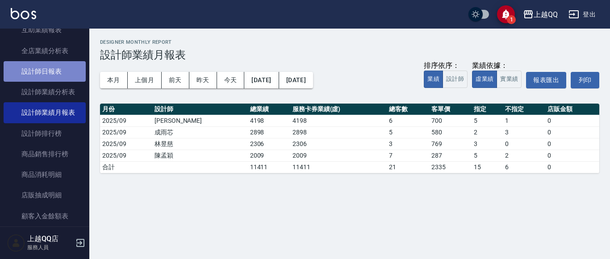
click at [62, 72] on link "設計師日報表" at bounding box center [45, 71] width 82 height 21
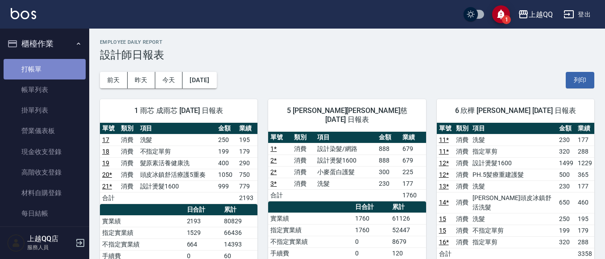
click at [61, 65] on link "打帳單" at bounding box center [45, 69] width 82 height 21
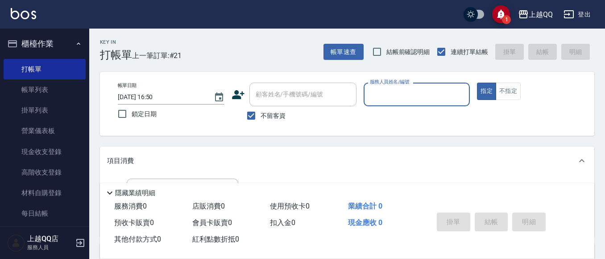
click at [284, 91] on input "顧客姓名/手機號碼/編號" at bounding box center [303, 95] width 99 height 16
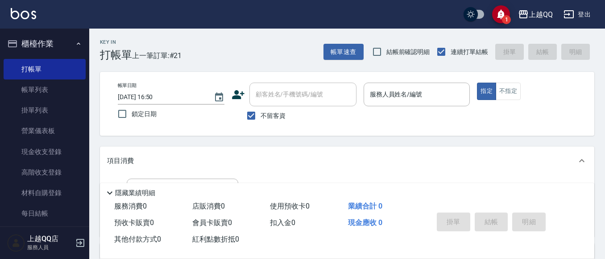
click at [287, 99] on input "顧客姓名/手機號碼/編號" at bounding box center [303, 95] width 99 height 16
click at [306, 90] on input "顧客姓名/手機號碼/編號" at bounding box center [303, 95] width 99 height 16
click at [122, 116] on input "鎖定日期" at bounding box center [122, 113] width 19 height 19
checkbox input "true"
click at [257, 116] on input "不留客資" at bounding box center [251, 115] width 19 height 19
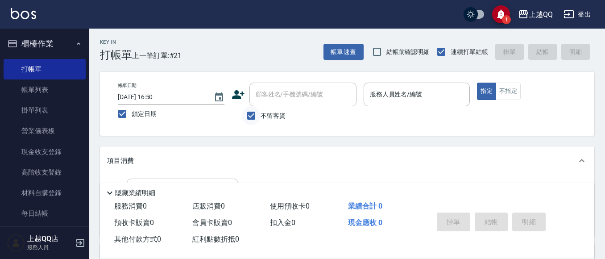
checkbox input "false"
drag, startPoint x: 122, startPoint y: 114, endPoint x: 362, endPoint y: 114, distance: 239.3
click at [124, 114] on input "鎖定日期" at bounding box center [122, 113] width 19 height 19
checkbox input "false"
type input "[DATE] 16:55"
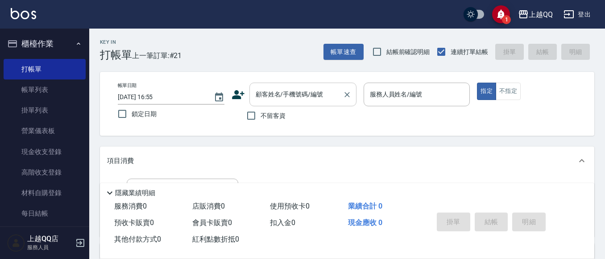
click at [317, 96] on div "顧客姓名/手機號碼/編號 顧客姓名/手機號碼/編號" at bounding box center [303, 95] width 107 height 24
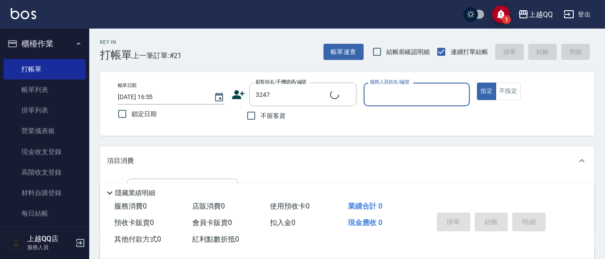
type input "[PERSON_NAME]/0938126688/3247"
type input "欣樺-6"
click at [353, 50] on button "帳單速查" at bounding box center [344, 52] width 40 height 17
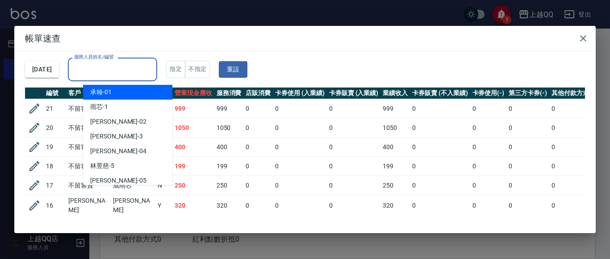
click at [125, 67] on div "服務人員姓名/編號 服務人員姓名/編號" at bounding box center [112, 70] width 89 height 24
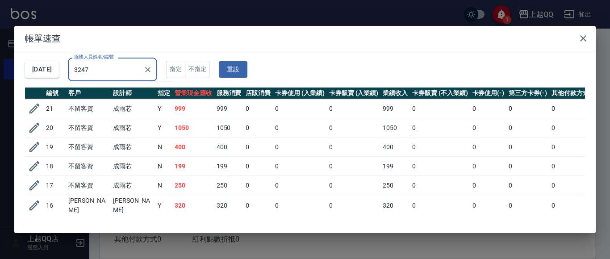
type input "3247"
click at [138, 71] on input "3247" at bounding box center [106, 70] width 68 height 16
click at [590, 40] on button "button" at bounding box center [583, 38] width 18 height 18
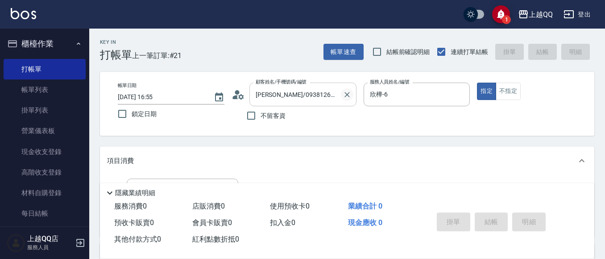
click at [344, 100] on button "Clear" at bounding box center [347, 94] width 12 height 12
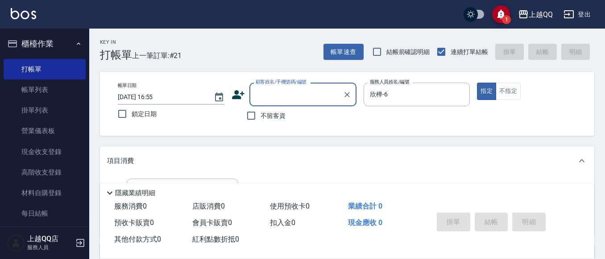
click at [283, 100] on input "顧客姓名/手機號碼/編號" at bounding box center [297, 95] width 86 height 16
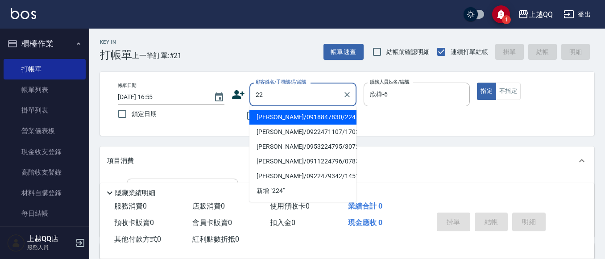
type input "2"
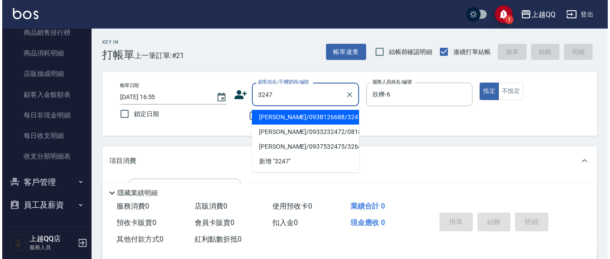
scroll to position [524, 0]
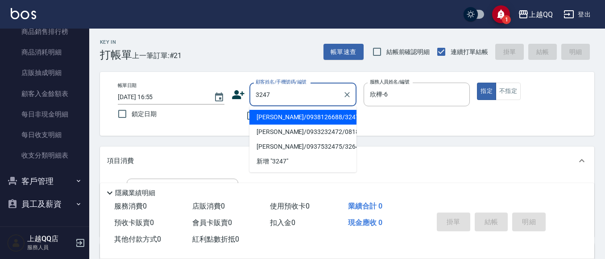
type input "3247"
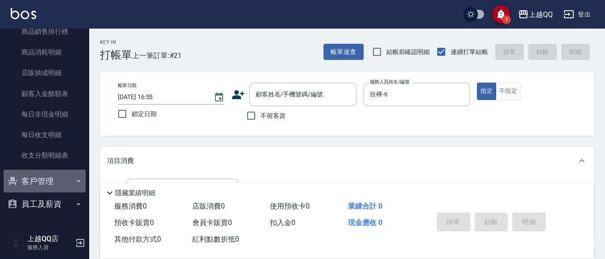
click at [75, 184] on icon "button" at bounding box center [78, 180] width 7 height 7
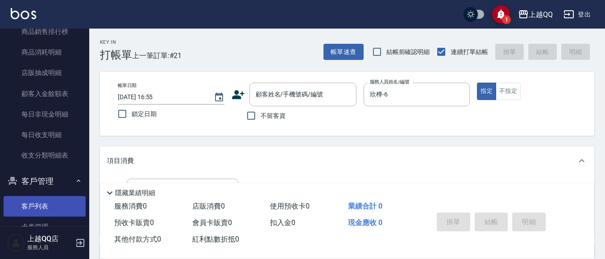
click at [56, 216] on link "客戶列表" at bounding box center [45, 206] width 82 height 21
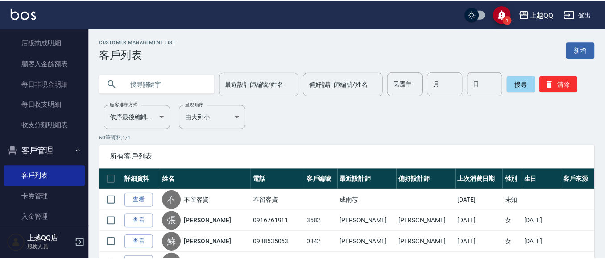
scroll to position [593, 0]
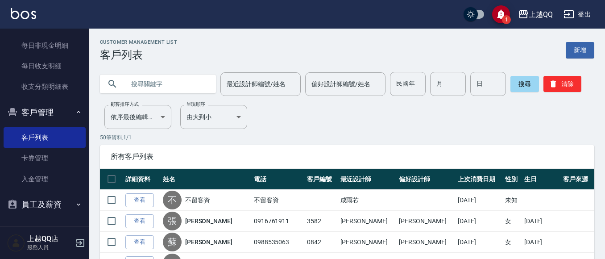
click at [180, 83] on input "text" at bounding box center [167, 84] width 84 height 24
type input "3247"
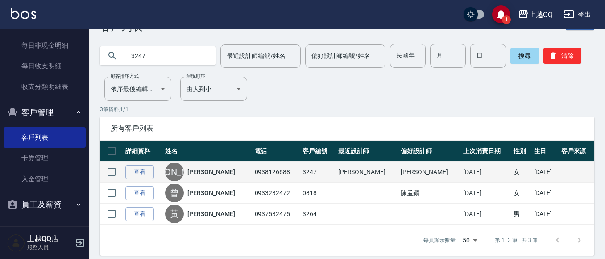
scroll to position [36, 0]
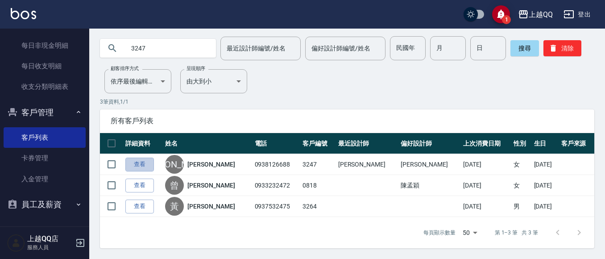
click at [133, 166] on link "查看" at bounding box center [139, 165] width 29 height 14
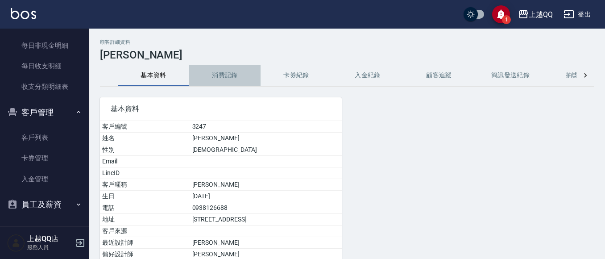
click at [229, 75] on button "消費記錄" at bounding box center [224, 75] width 71 height 21
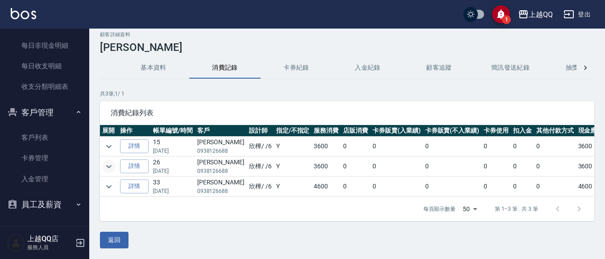
scroll to position [15, 0]
click at [108, 145] on icon "expand row" at bounding box center [108, 146] width 5 height 3
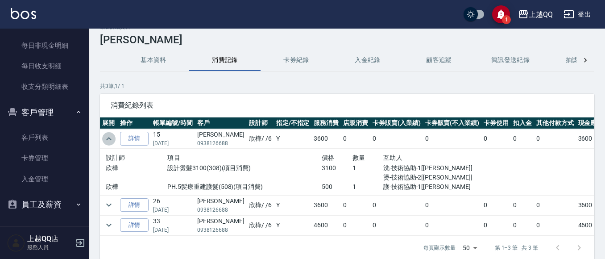
click at [107, 137] on icon "expand row" at bounding box center [109, 138] width 11 height 11
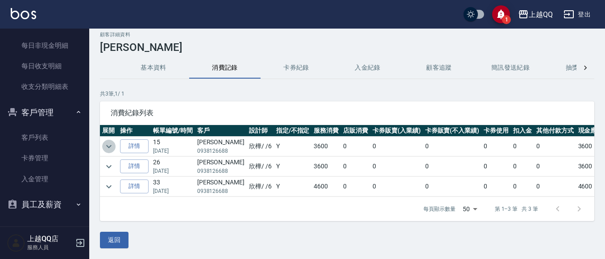
click at [109, 141] on icon "expand row" at bounding box center [109, 146] width 11 height 11
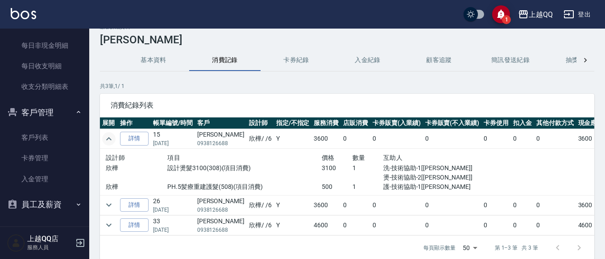
click at [108, 133] on button "expand row" at bounding box center [108, 138] width 13 height 13
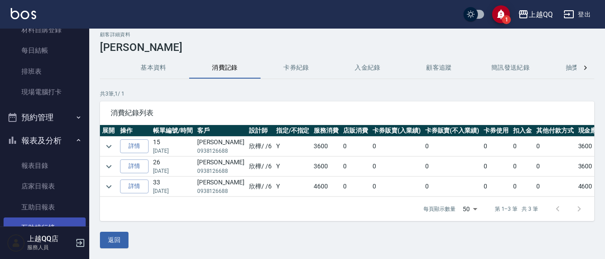
scroll to position [0, 0]
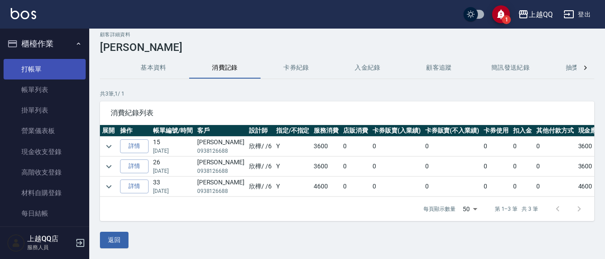
click at [33, 59] on link "打帳單" at bounding box center [45, 69] width 82 height 21
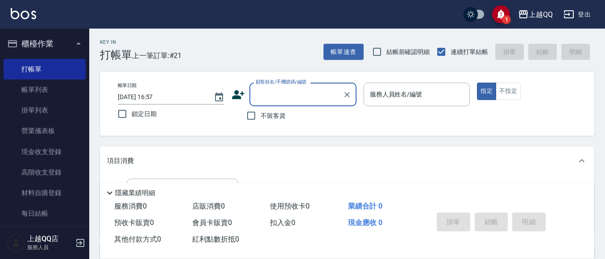
click at [277, 120] on span "不留客資" at bounding box center [273, 115] width 25 height 9
click at [261, 120] on input "不留客資" at bounding box center [251, 115] width 19 height 19
checkbox input "true"
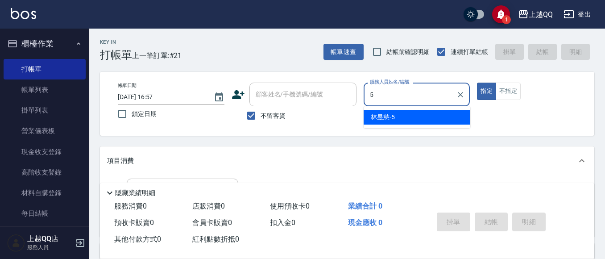
type input "5"
type button "true"
type input "[PERSON_NAME]5"
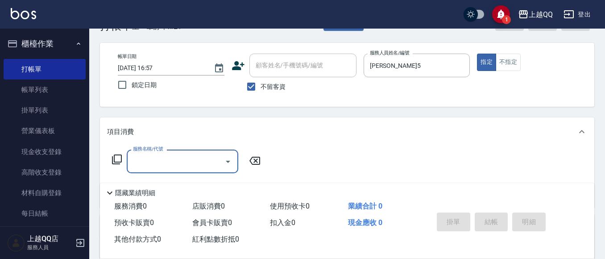
scroll to position [45, 0]
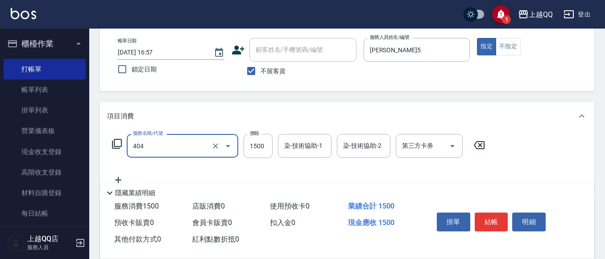
type input "設計染髮(404)"
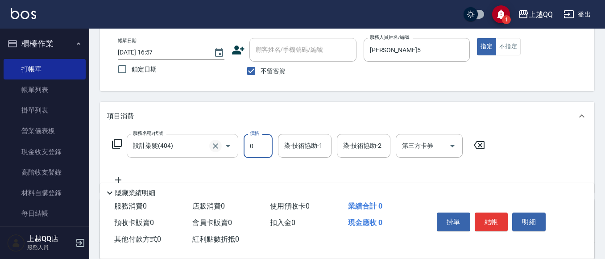
click at [217, 143] on icon "Clear" at bounding box center [215, 146] width 9 height 9
type input "0"
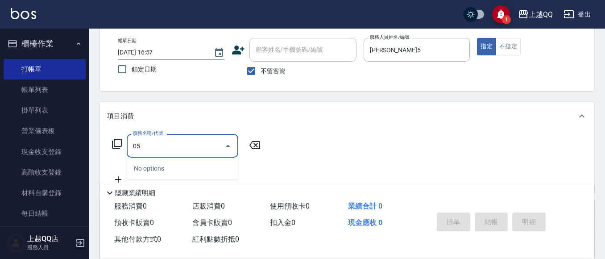
type input "0"
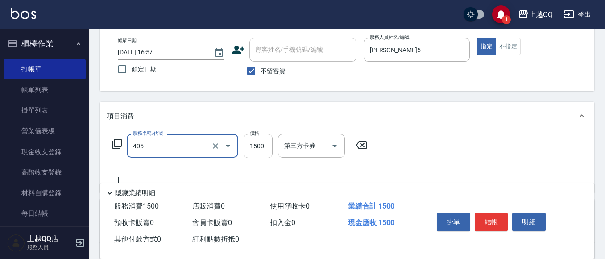
type input "設計染髮/網路(405)"
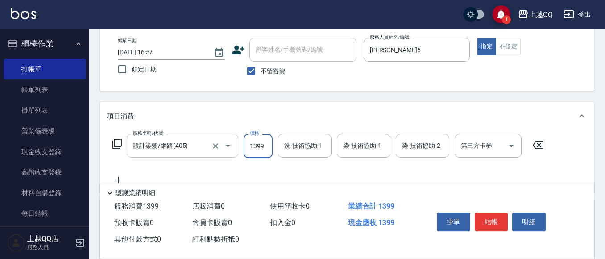
type input "1399"
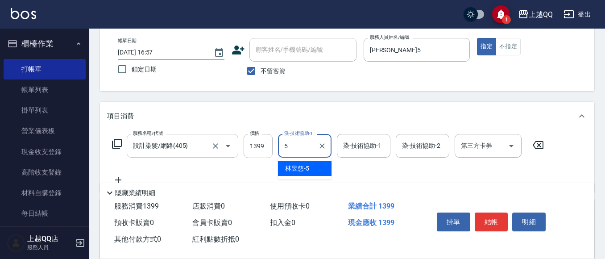
type input "[PERSON_NAME]5"
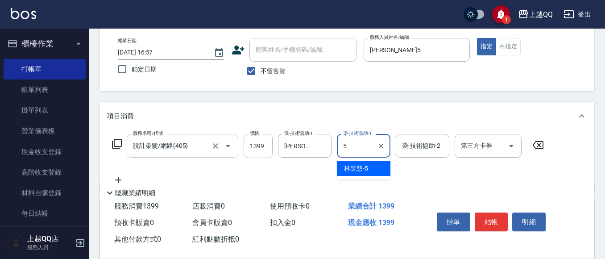
type input "[PERSON_NAME]5"
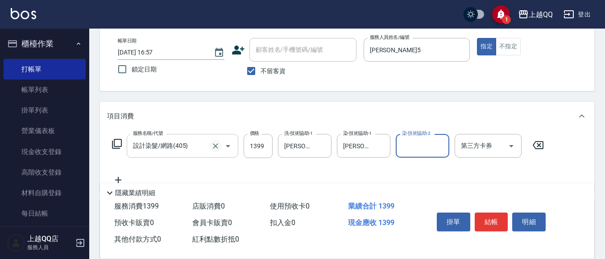
click at [217, 148] on icon "Clear" at bounding box center [215, 146] width 9 height 9
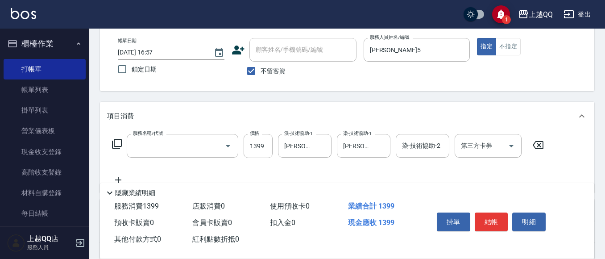
type input "設計染髮/網路(405)"
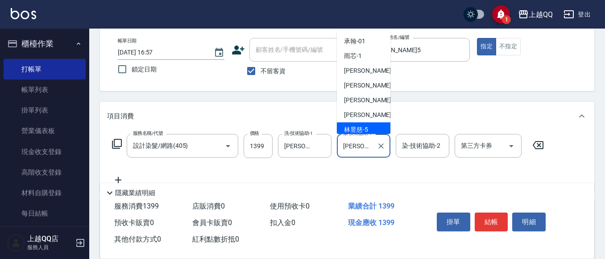
click at [366, 146] on input "[PERSON_NAME]5" at bounding box center [357, 146] width 32 height 16
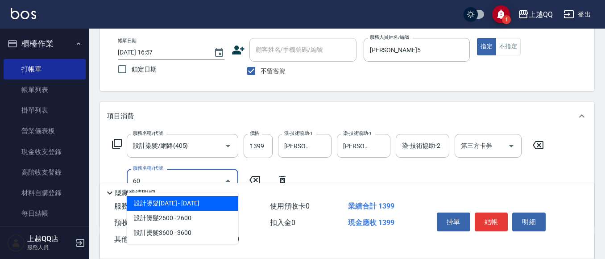
type input "6"
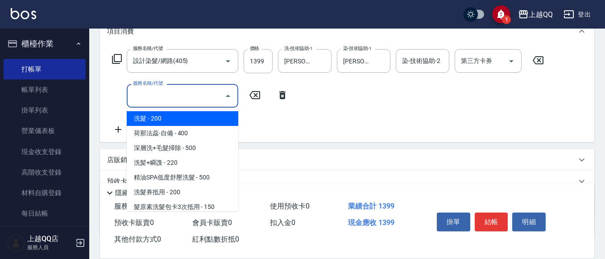
scroll to position [134, 0]
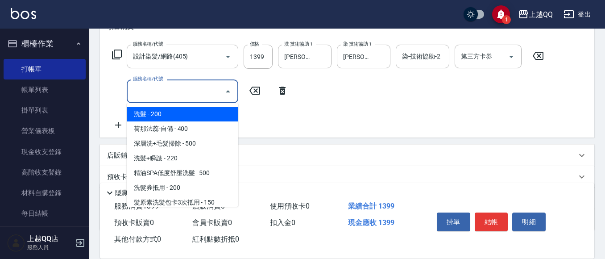
click at [282, 89] on icon at bounding box center [282, 91] width 6 height 8
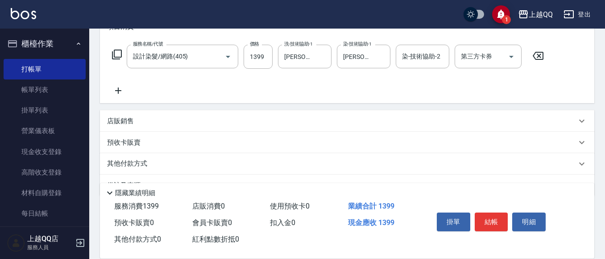
click at [116, 50] on icon at bounding box center [117, 55] width 10 height 10
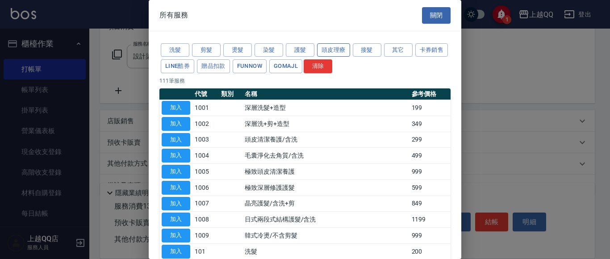
click at [335, 51] on button "頭皮理療" at bounding box center [333, 50] width 33 height 14
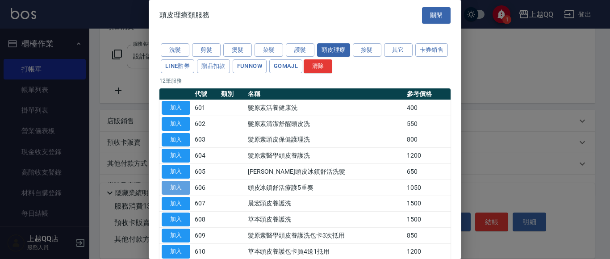
click at [168, 186] on button "加入" at bounding box center [176, 188] width 29 height 14
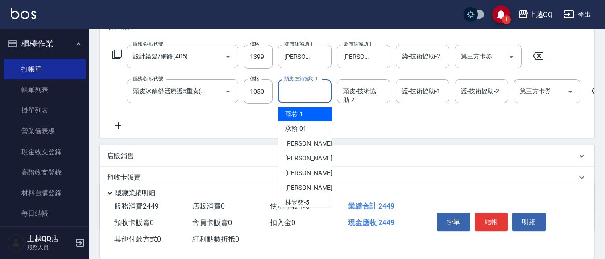
click at [293, 92] on input "頭皮-技術協助-1" at bounding box center [305, 91] width 46 height 16
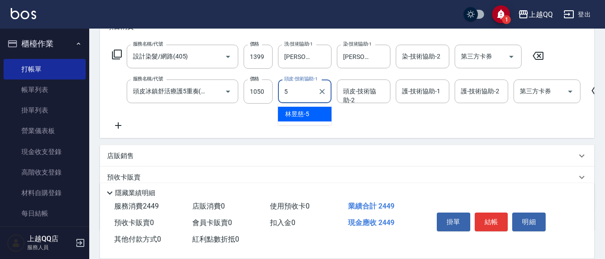
type input "[PERSON_NAME]5"
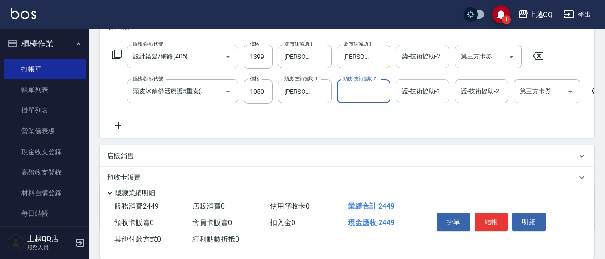
click at [416, 94] on div "護-技術協助-1 護-技術協助-1" at bounding box center [423, 91] width 54 height 24
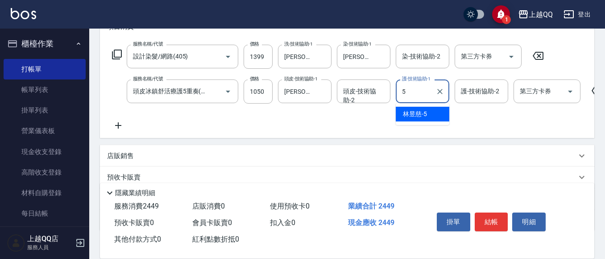
type input "[PERSON_NAME]5"
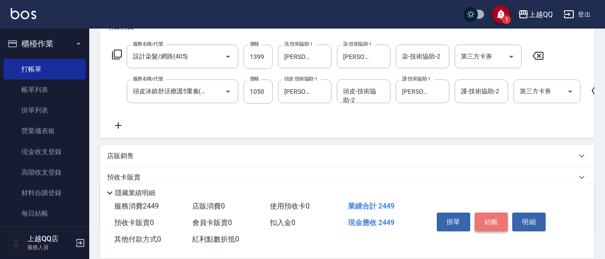
click at [494, 215] on button "結帳" at bounding box center [491, 221] width 33 height 19
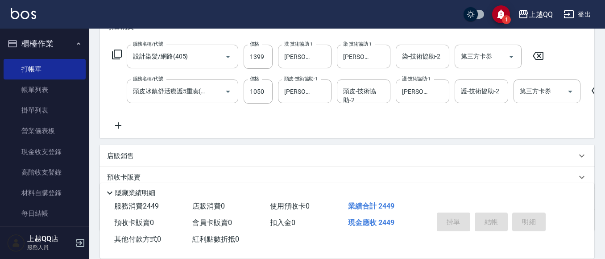
type input "[DATE] 17:16"
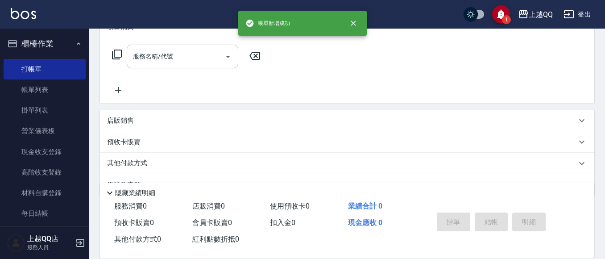
scroll to position [0, 0]
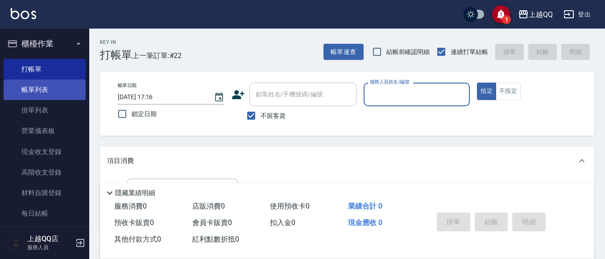
click at [32, 92] on link "帳單列表" at bounding box center [45, 89] width 82 height 21
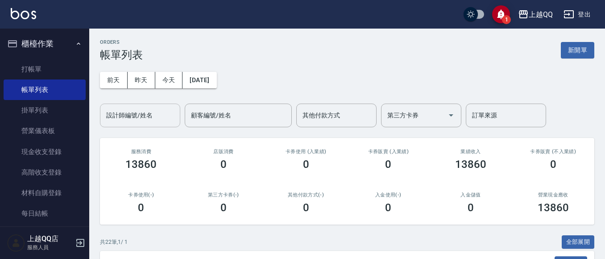
click at [105, 110] on input "設計師編號/姓名" at bounding box center [140, 116] width 72 height 16
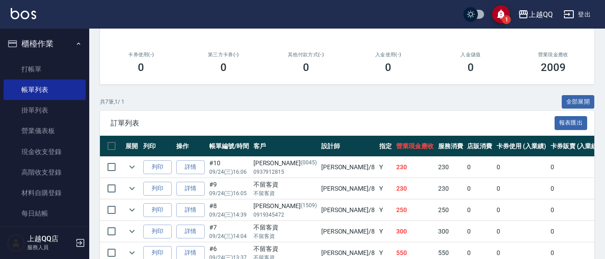
scroll to position [230, 0]
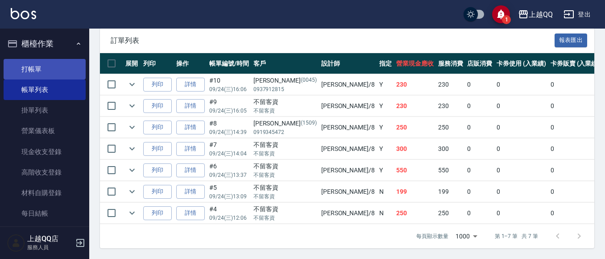
type input "[PERSON_NAME]-8"
click at [37, 67] on link "打帳單" at bounding box center [45, 69] width 82 height 21
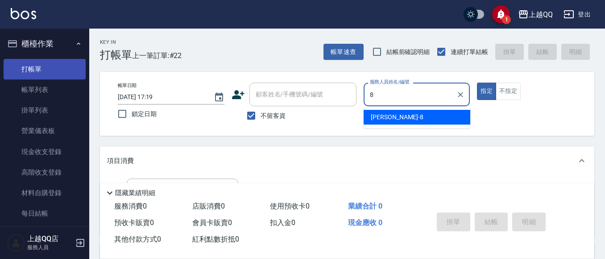
type input "[PERSON_NAME]-8"
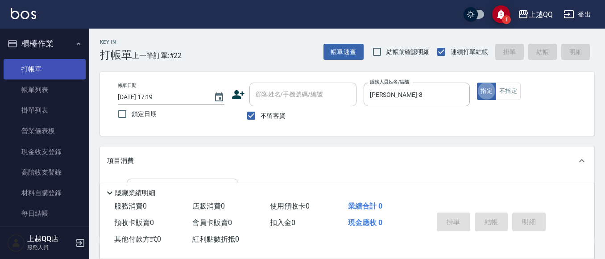
type button "true"
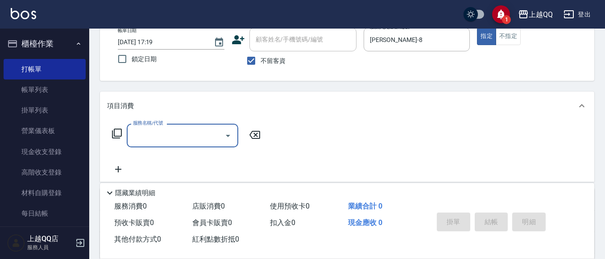
scroll to position [75, 0]
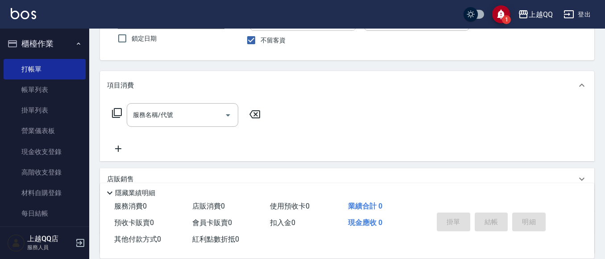
click at [117, 112] on icon at bounding box center [117, 113] width 11 height 11
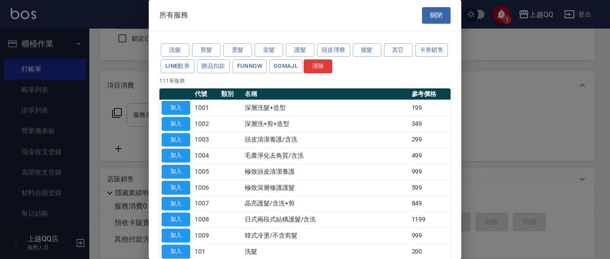
click at [178, 53] on button "洗髮" at bounding box center [175, 50] width 29 height 14
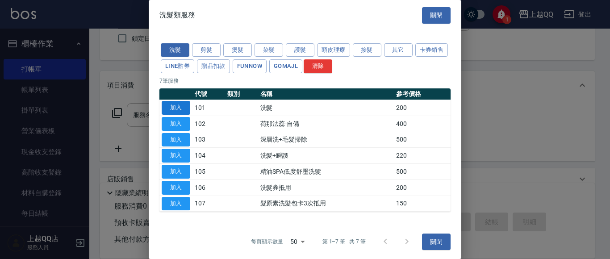
click at [174, 104] on button "加入" at bounding box center [176, 108] width 29 height 14
type input "洗髮(101)"
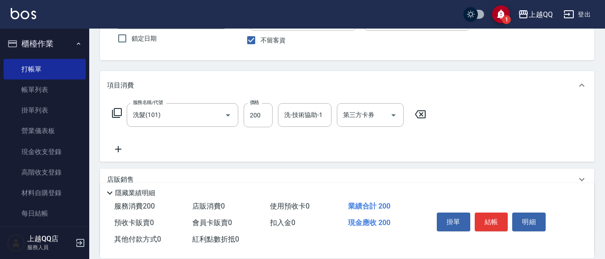
click at [116, 111] on icon at bounding box center [117, 113] width 11 height 11
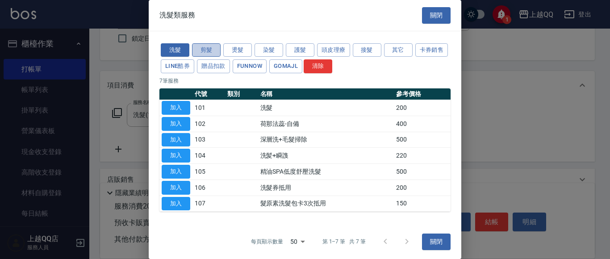
click at [194, 50] on button "剪髮" at bounding box center [206, 50] width 29 height 14
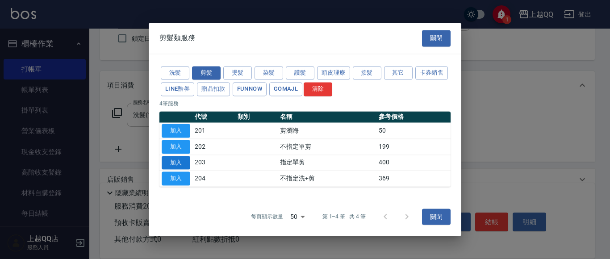
click at [173, 158] on button "加入" at bounding box center [176, 163] width 29 height 14
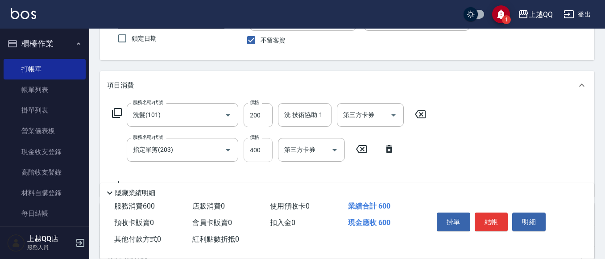
click at [271, 153] on input "400" at bounding box center [258, 150] width 29 height 24
type input "350"
click at [286, 121] on input "洗-技術協助-1" at bounding box center [305, 115] width 46 height 16
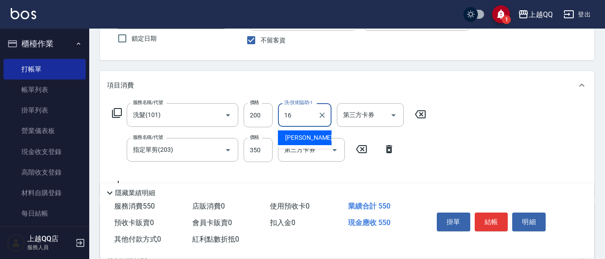
click at [304, 136] on span "[PERSON_NAME] -16" at bounding box center [313, 137] width 56 height 9
type input "[PERSON_NAME]-16"
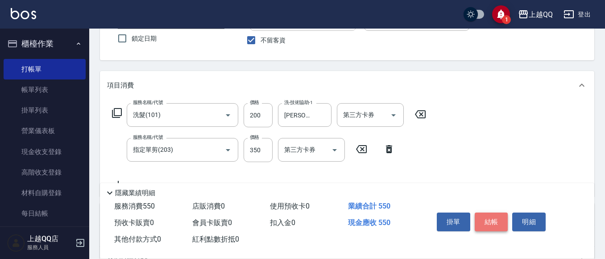
click at [502, 222] on button "結帳" at bounding box center [491, 221] width 33 height 19
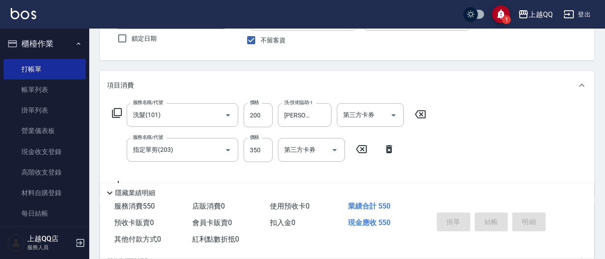
type input "[DATE] 17:20"
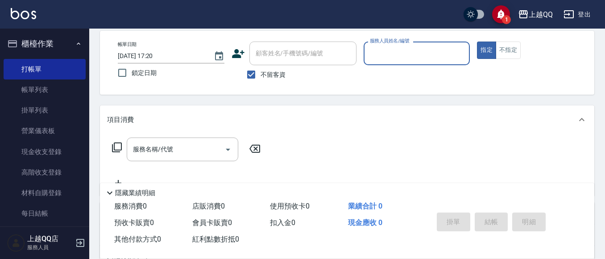
scroll to position [0, 0]
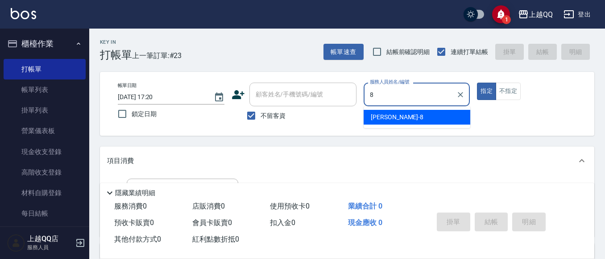
type input "[PERSON_NAME]-8"
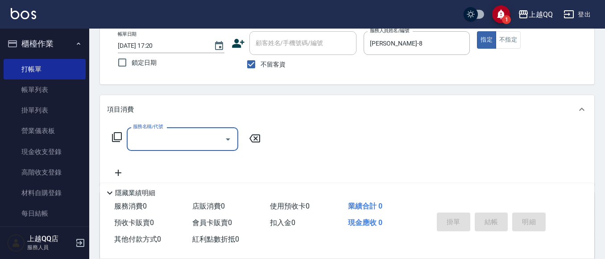
scroll to position [54, 0]
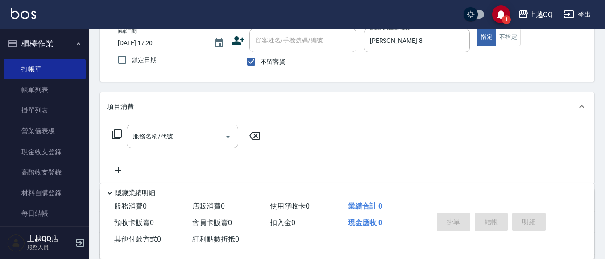
click at [115, 136] on icon at bounding box center [117, 134] width 10 height 10
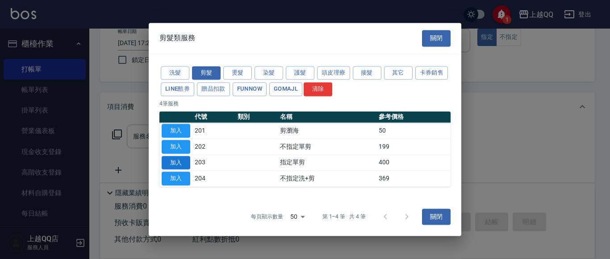
click at [170, 162] on button "加入" at bounding box center [176, 163] width 29 height 14
type input "指定單剪(203)"
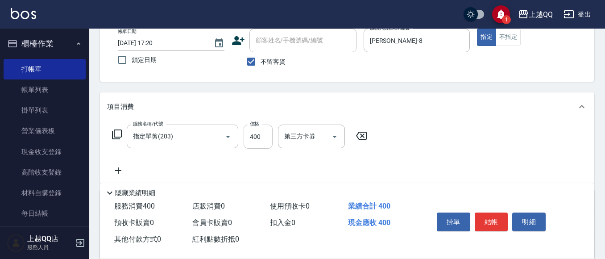
click at [265, 138] on input "400" at bounding box center [258, 137] width 29 height 24
type input "300"
click at [500, 222] on button "結帳" at bounding box center [491, 221] width 33 height 19
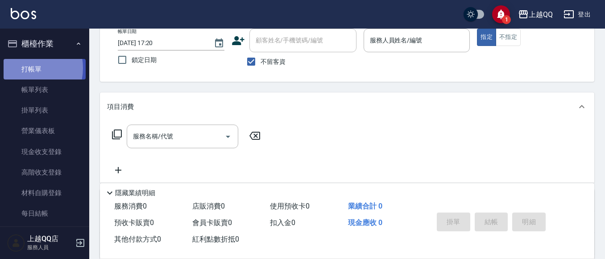
click at [23, 68] on link "打帳單" at bounding box center [45, 69] width 82 height 21
